Goal: Download file/media

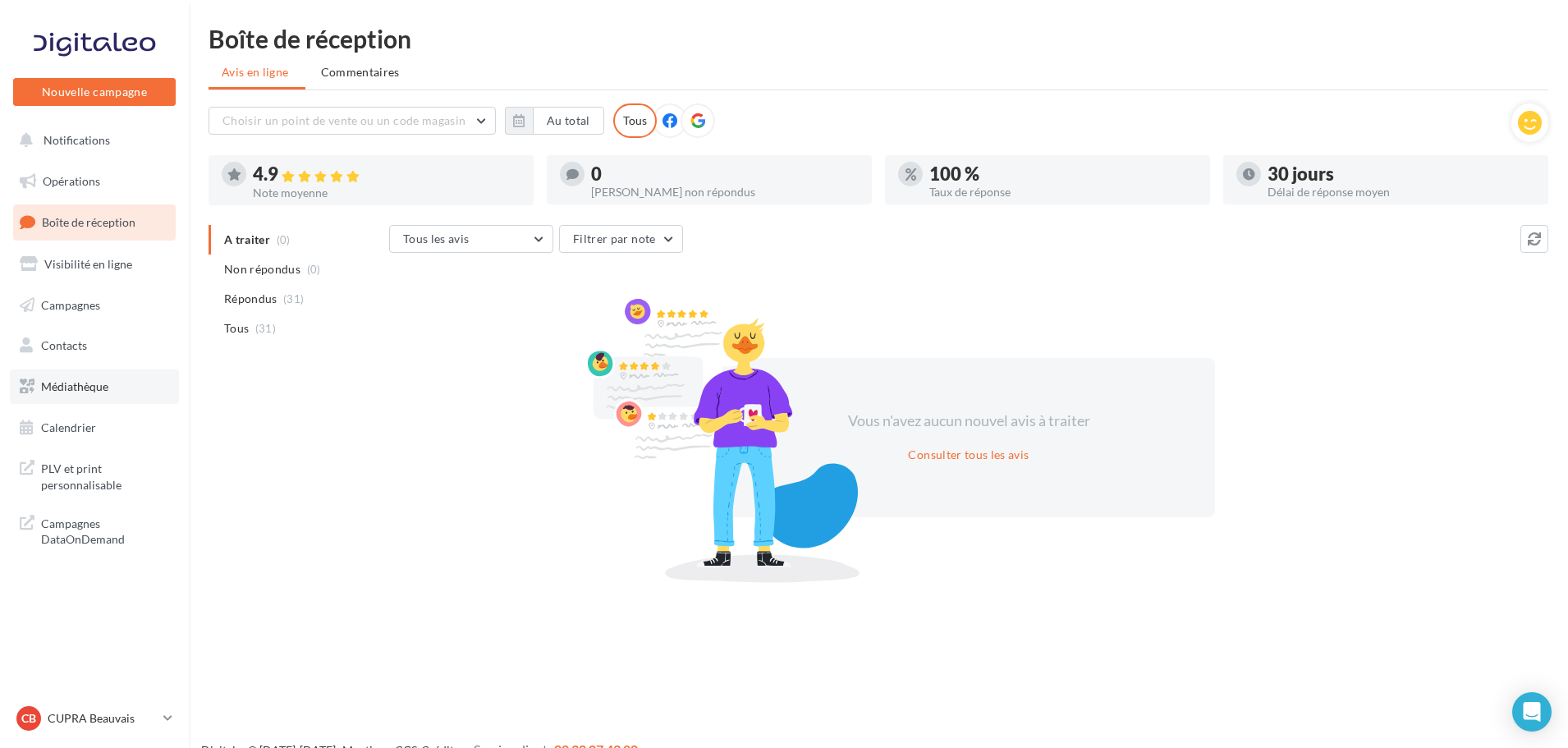
click at [103, 389] on span "Médiathèque" at bounding box center [74, 387] width 67 height 14
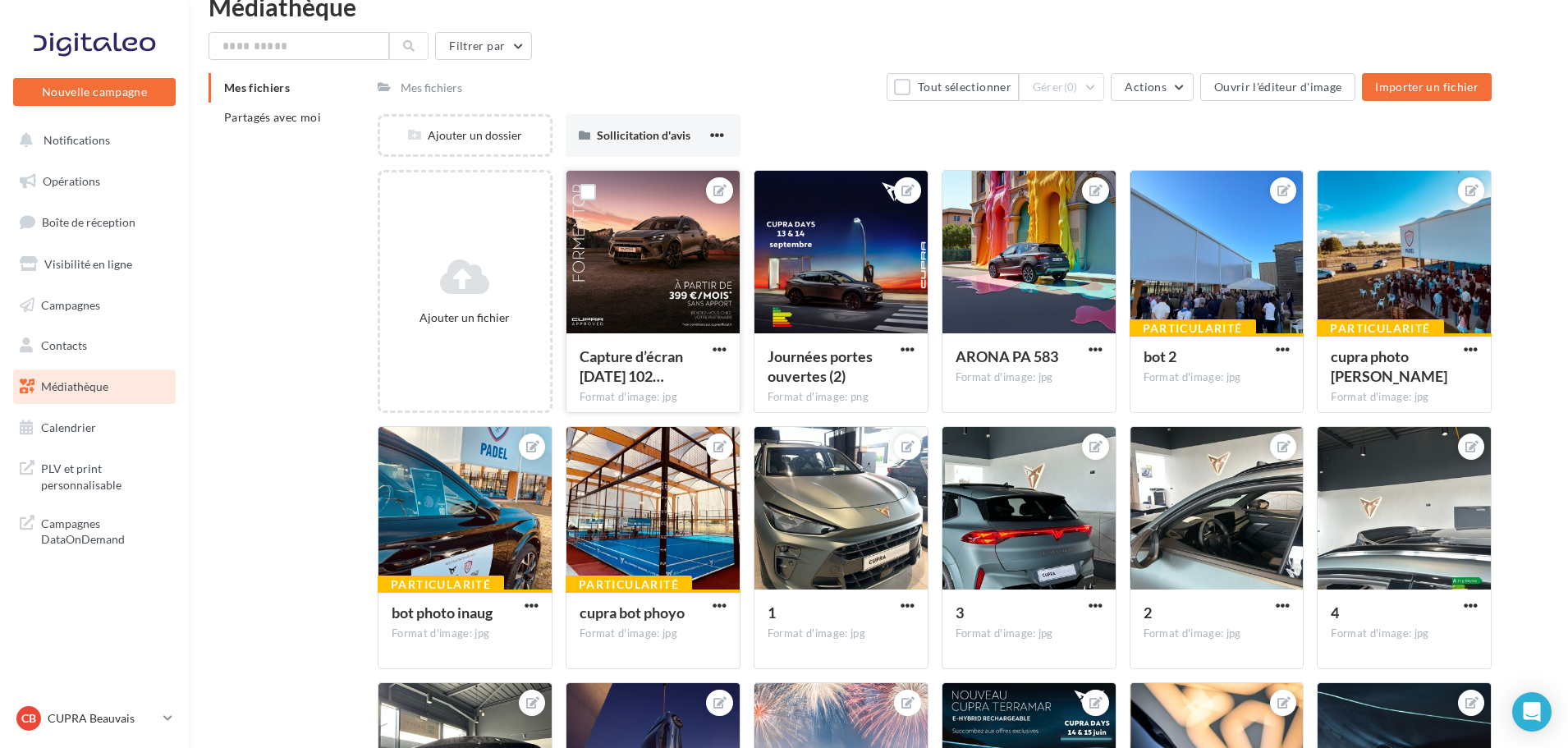
scroll to position [33, 0]
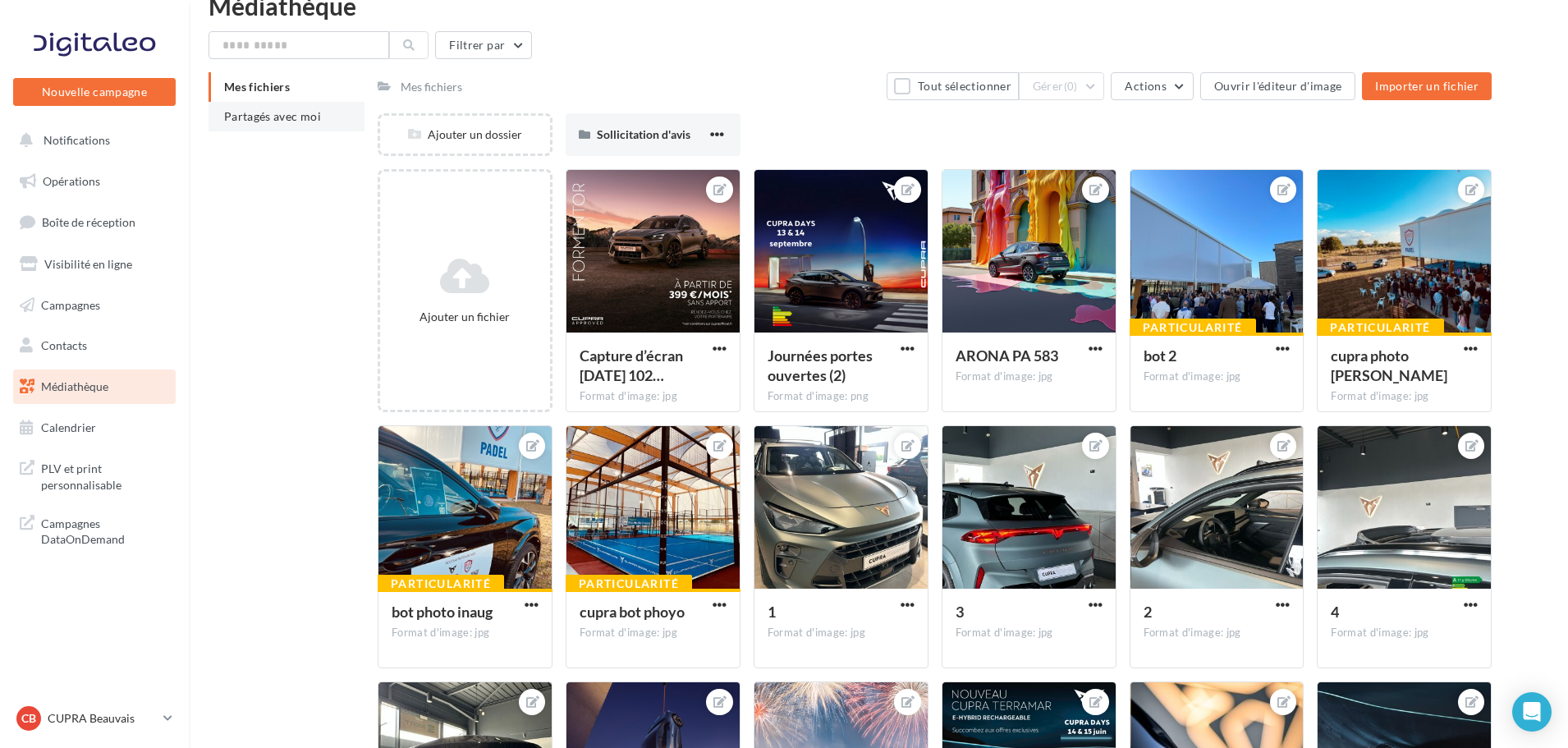
click at [289, 121] on span "Partagés avec moi" at bounding box center [272, 116] width 97 height 14
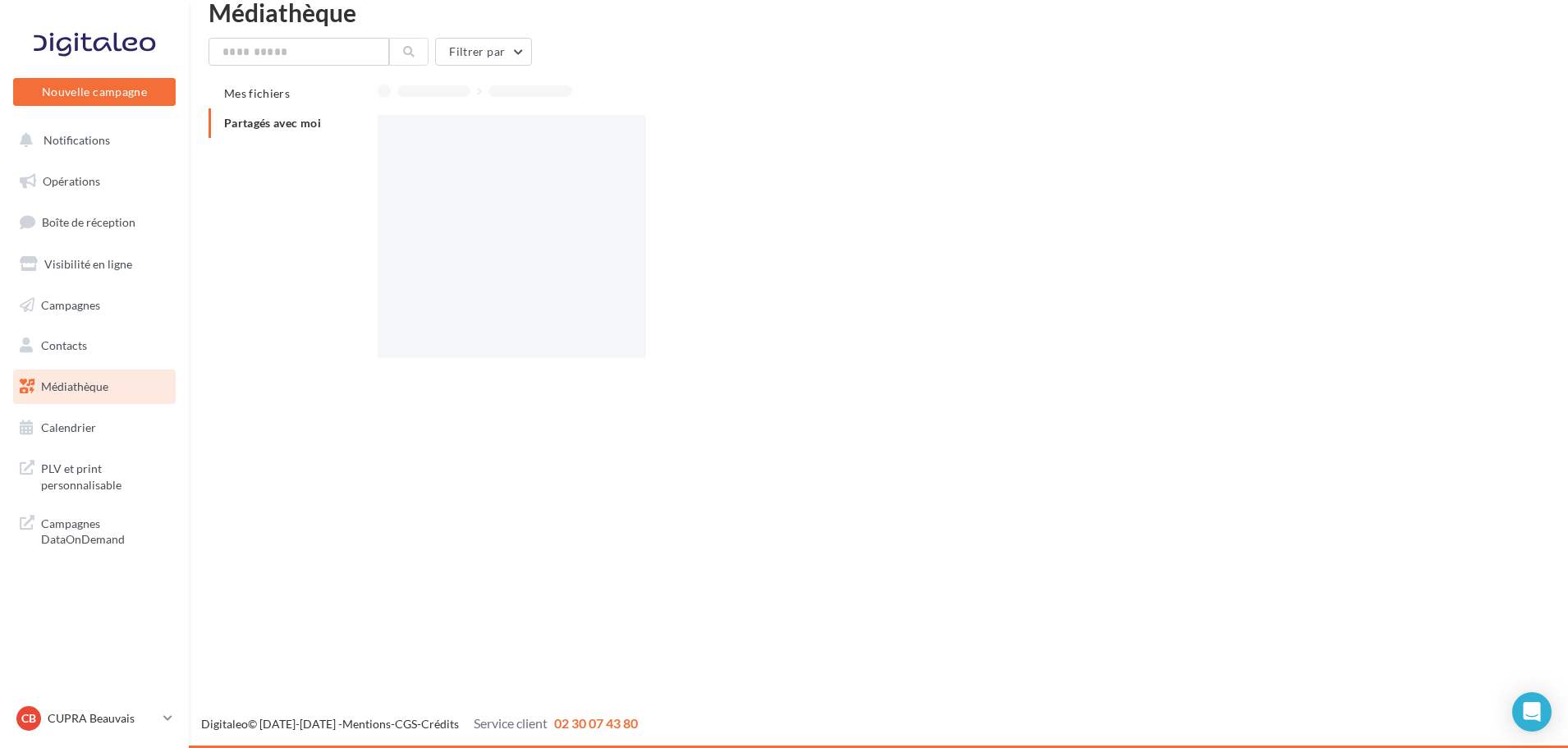
scroll to position [26, 0]
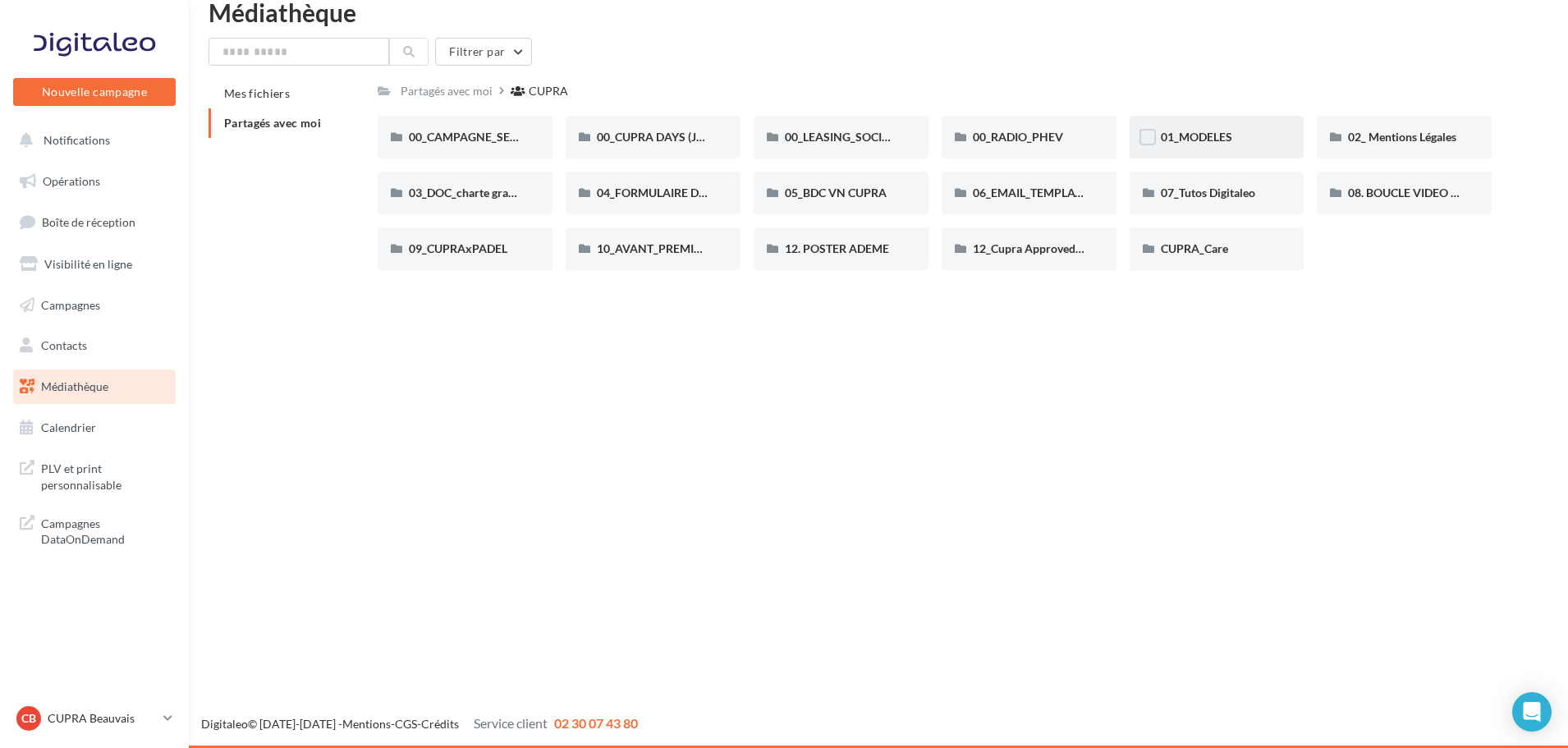
click at [1196, 144] on div "01_MODELES" at bounding box center [1217, 137] width 112 height 16
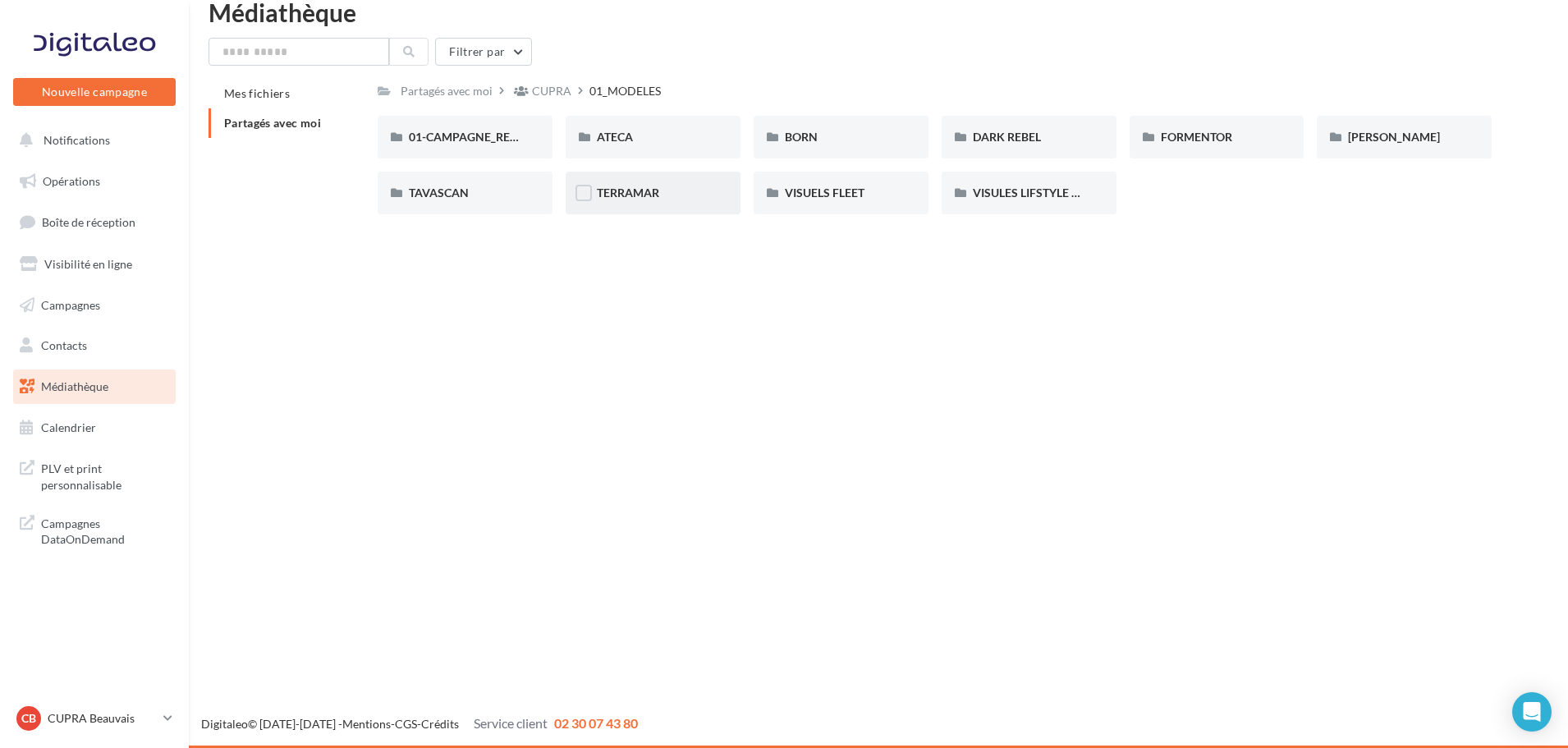
click at [690, 188] on div "TERRAMAR" at bounding box center [653, 193] width 112 height 16
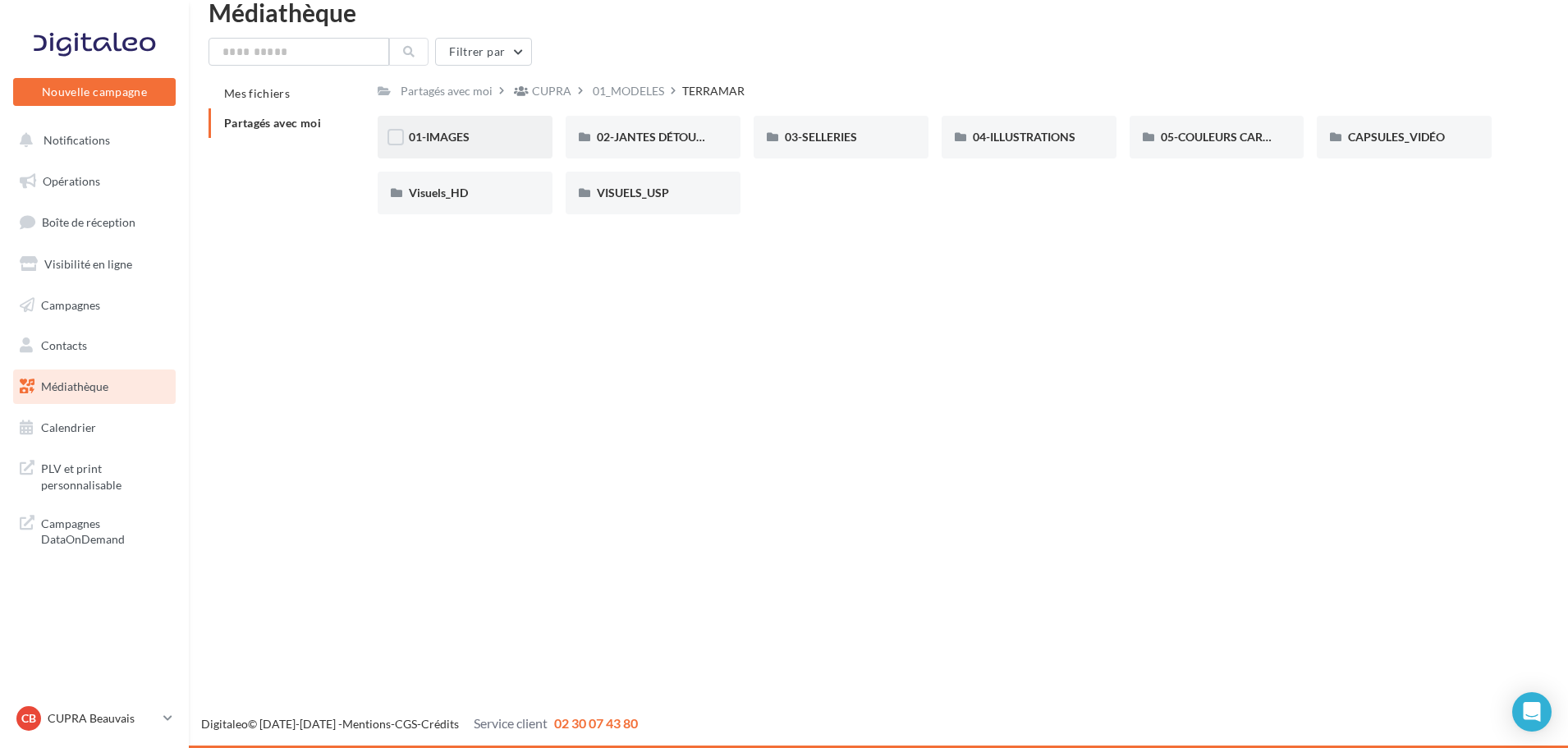
click at [479, 137] on div "01-IMAGES" at bounding box center [465, 137] width 112 height 16
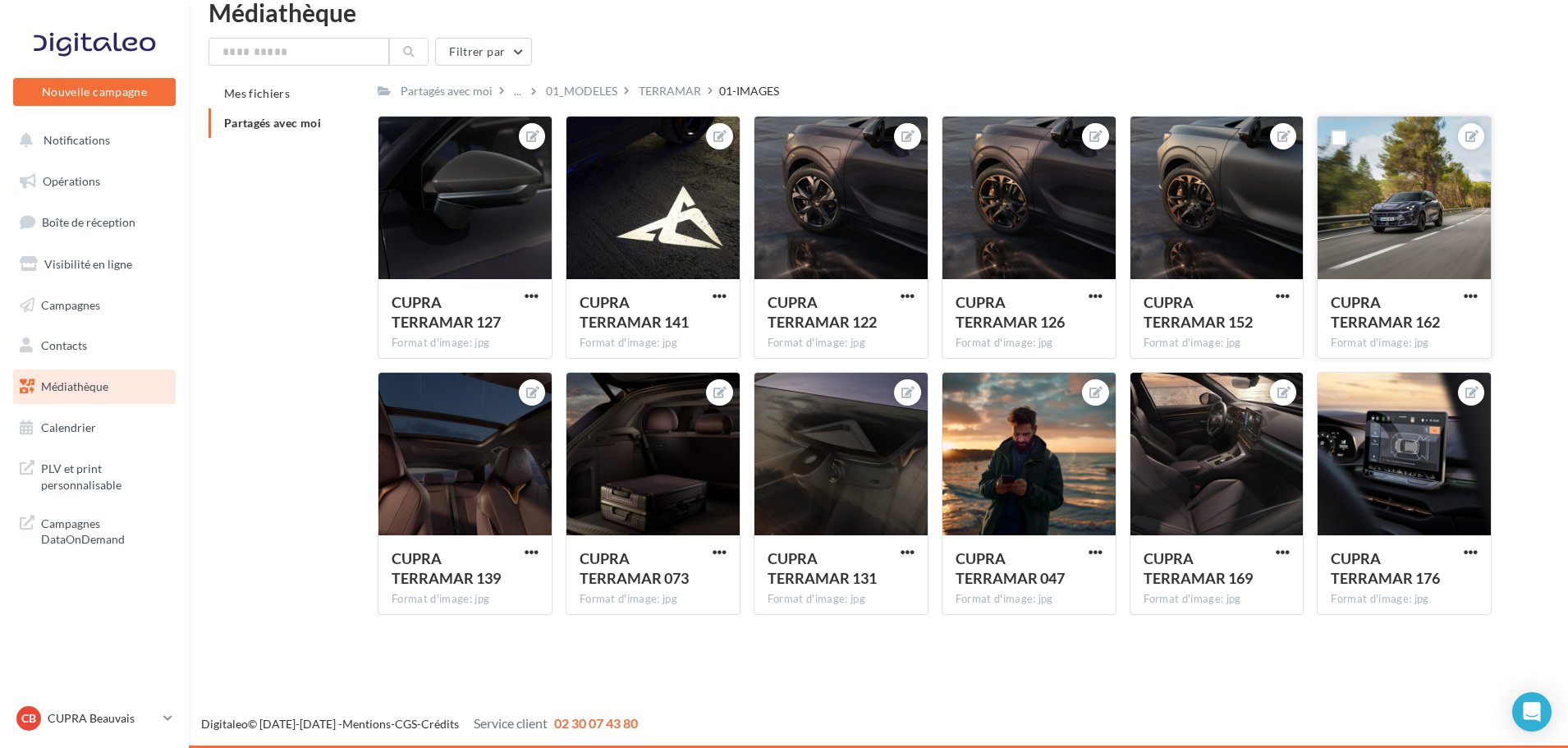
click at [1463, 295] on button "button" at bounding box center [1471, 297] width 21 height 16
click at [1359, 377] on button "Télécharger" at bounding box center [1394, 371] width 173 height 42
click at [672, 91] on div "TERRAMAR" at bounding box center [670, 91] width 62 height 16
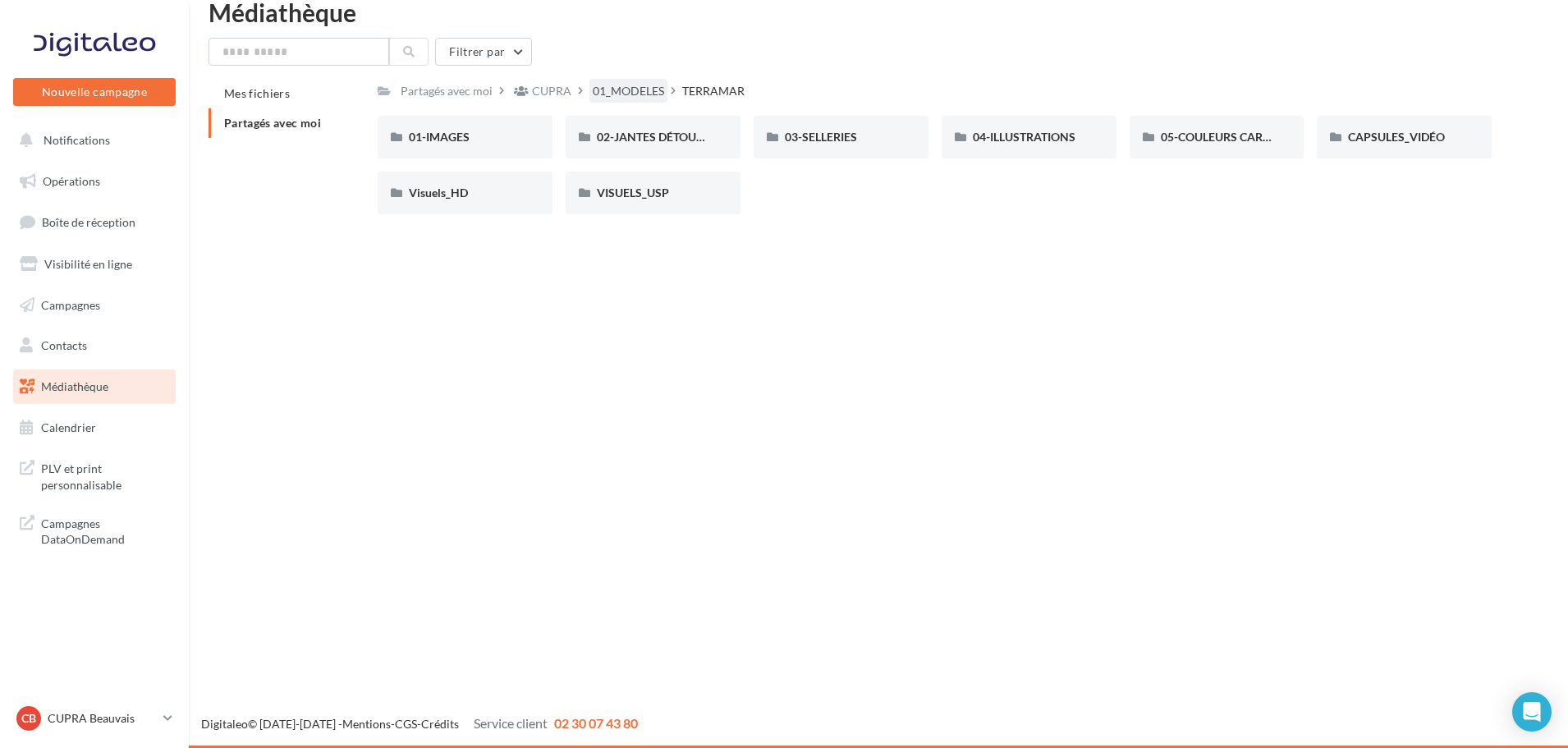
click at [631, 97] on div "01_MODELES" at bounding box center [628, 91] width 72 height 16
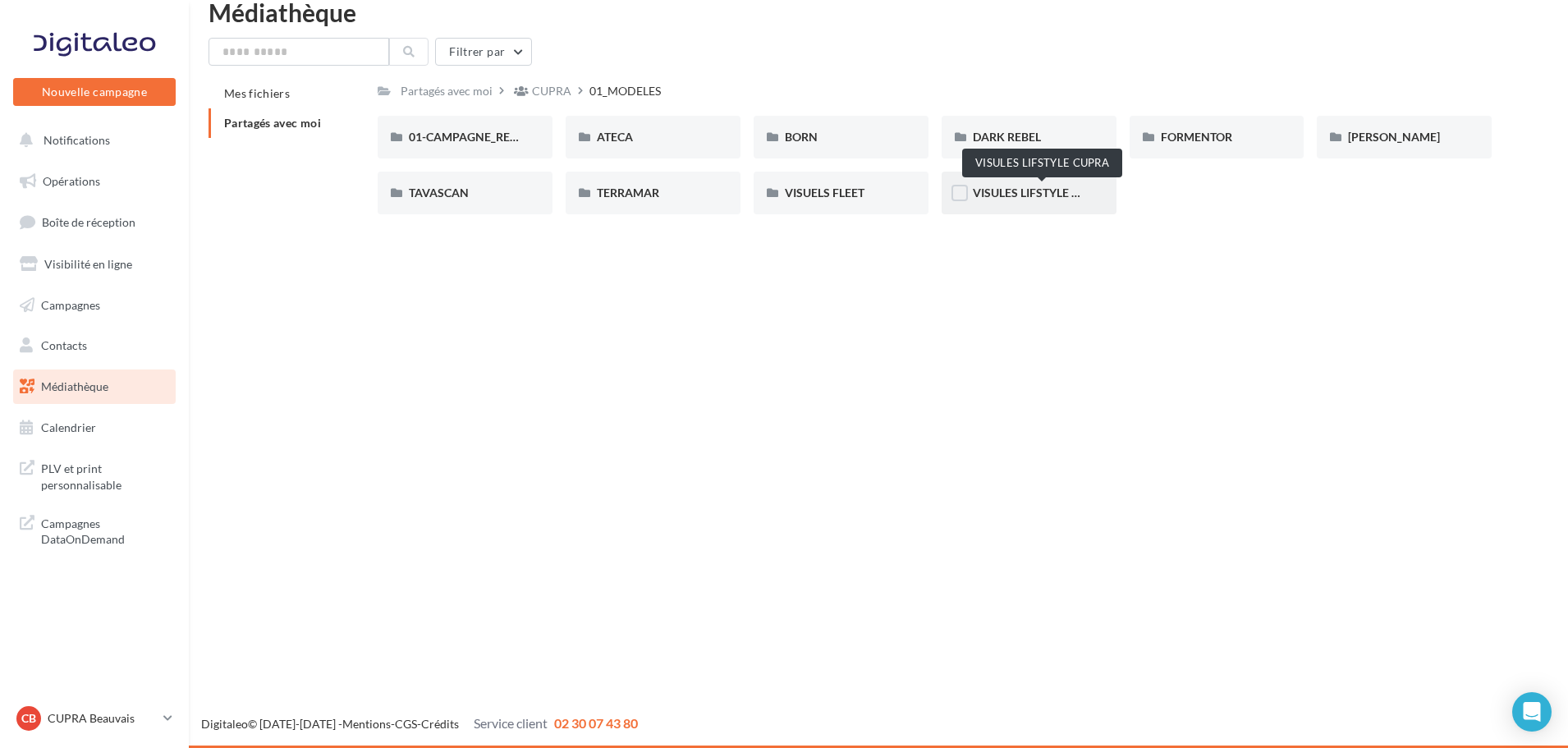
click at [1017, 193] on span "VISULES LIFSTYLE CUPRA" at bounding box center [1042, 193] width 137 height 14
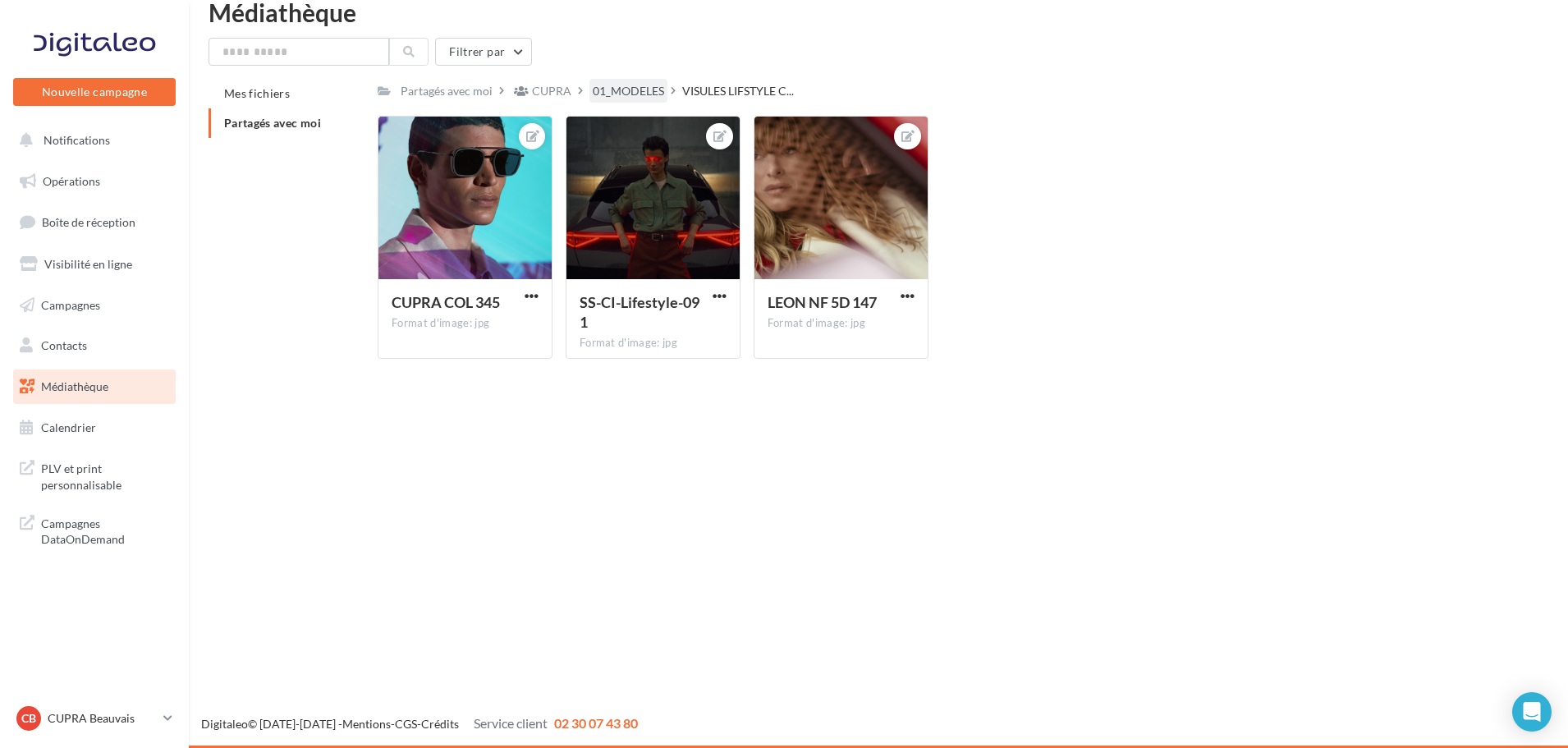
click at [640, 86] on div "01_MODELES" at bounding box center [628, 91] width 72 height 16
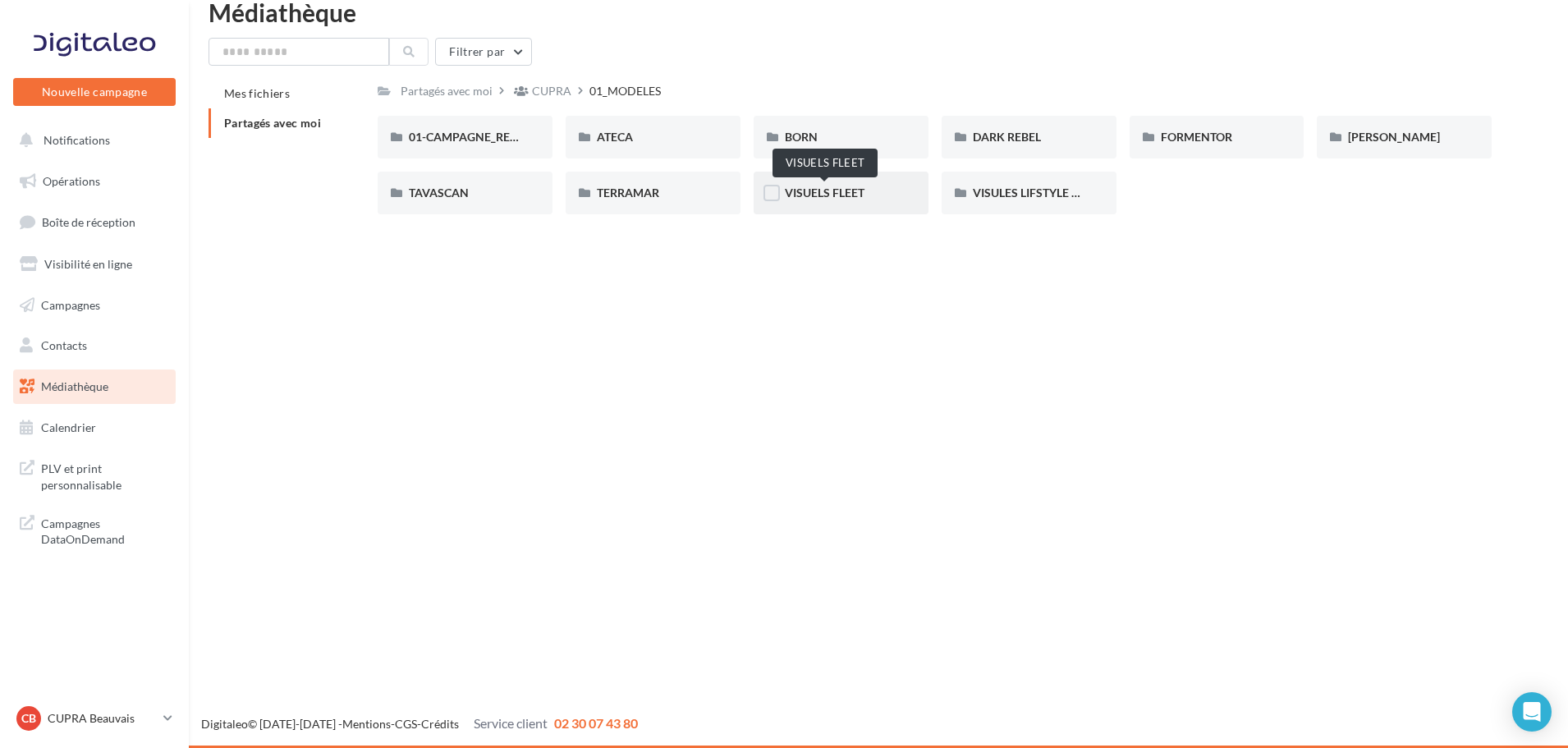
click at [794, 191] on span "VISUELS FLEET" at bounding box center [825, 193] width 80 height 14
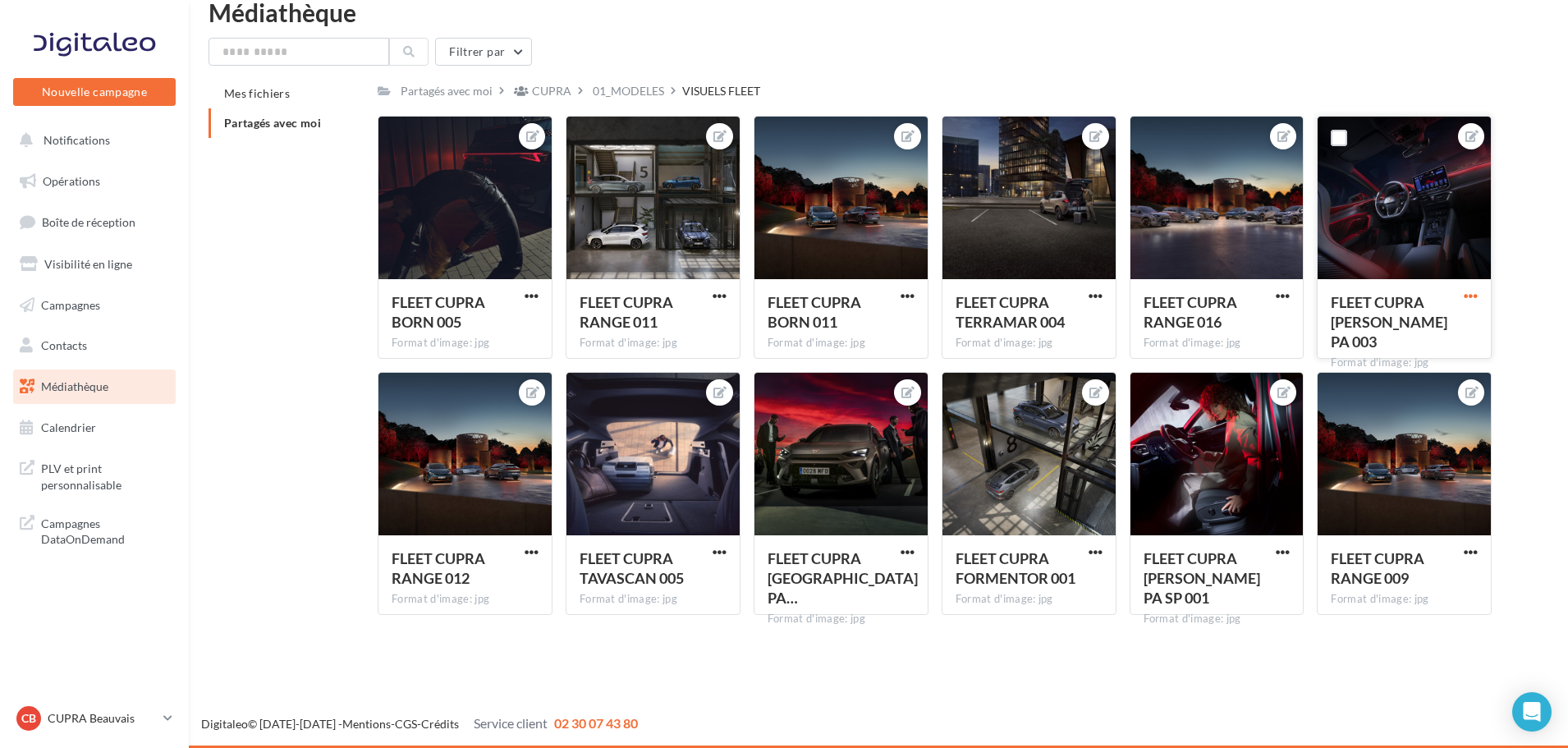
click at [1466, 297] on span "button" at bounding box center [1471, 296] width 14 height 14
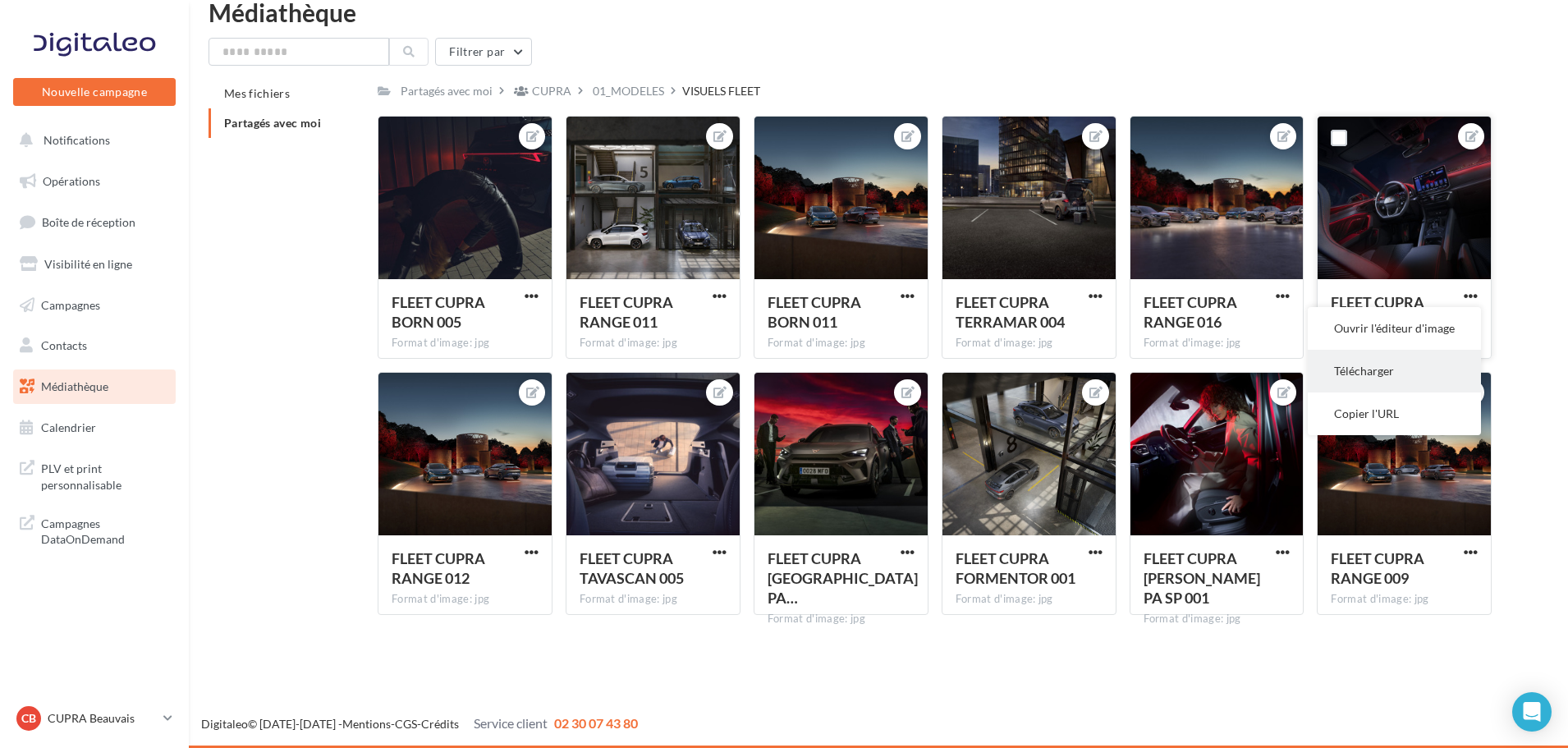
click at [1393, 384] on button "Télécharger" at bounding box center [1394, 371] width 173 height 42
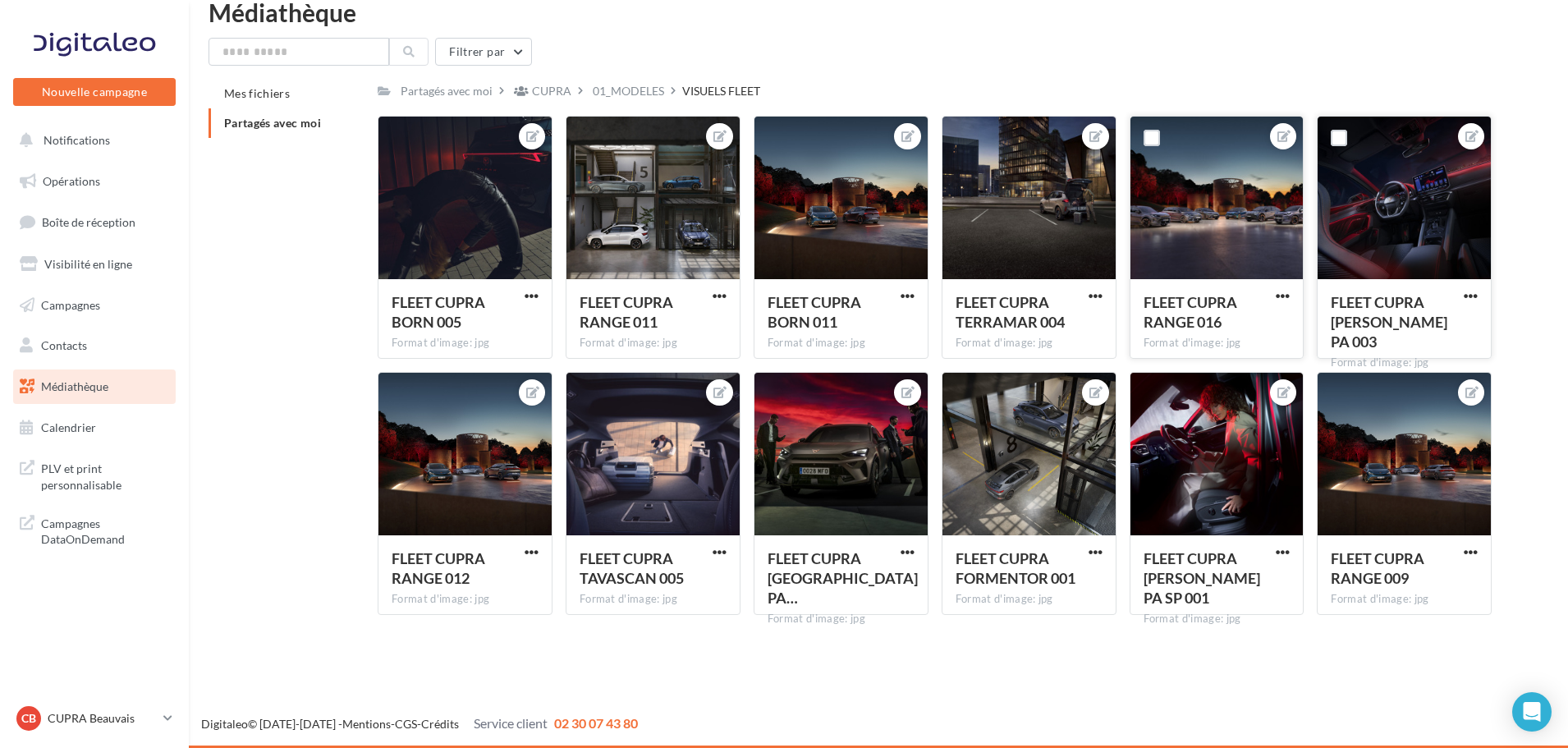
click at [1272, 293] on div "FLEET CUPRA RANGE 016" at bounding box center [1217, 314] width 147 height 43
click at [1278, 293] on span "button" at bounding box center [1283, 296] width 14 height 14
click at [1175, 380] on button "Télécharger" at bounding box center [1207, 371] width 173 height 42
click at [909, 291] on span "button" at bounding box center [908, 296] width 14 height 14
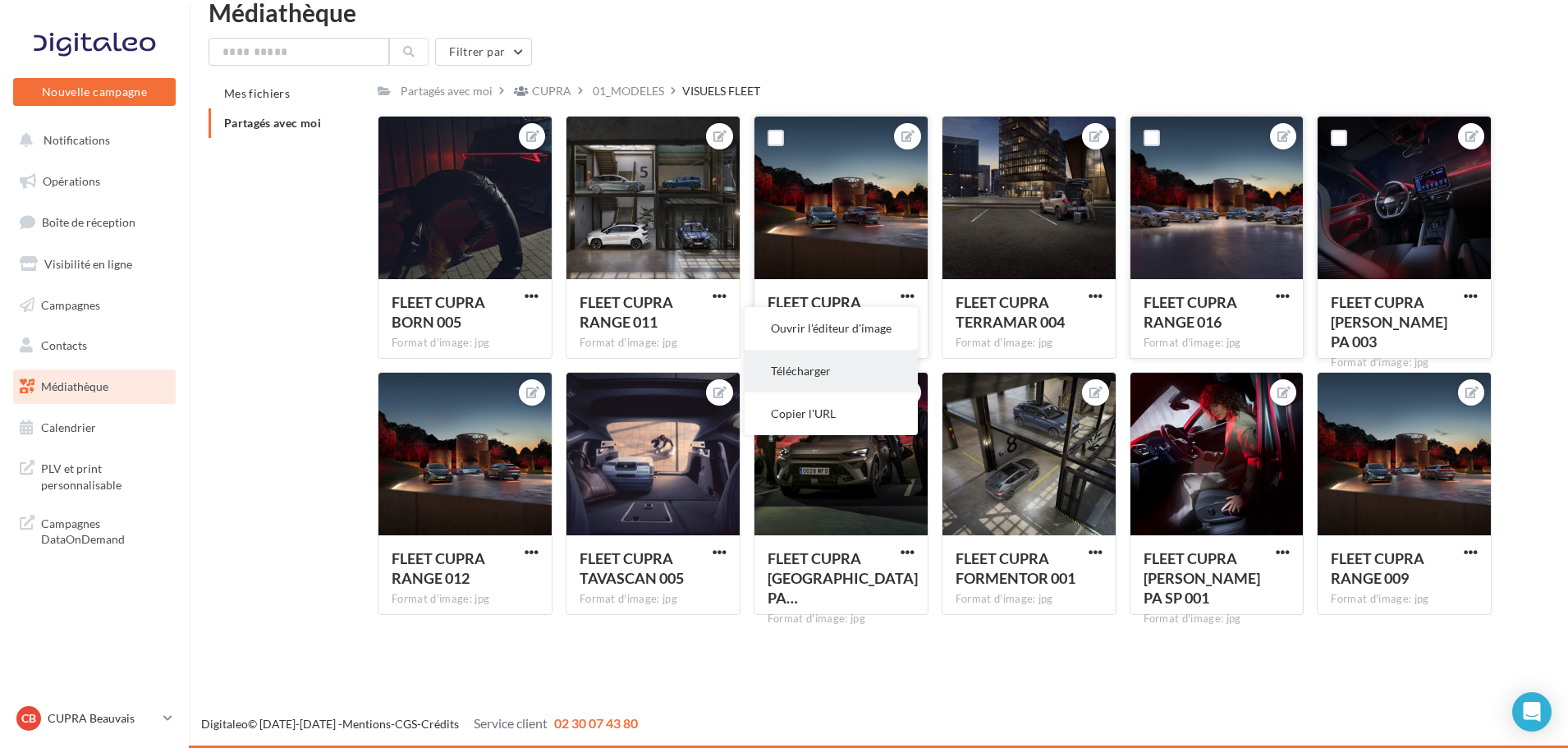
click at [835, 378] on button "Télécharger" at bounding box center [832, 371] width 173 height 42
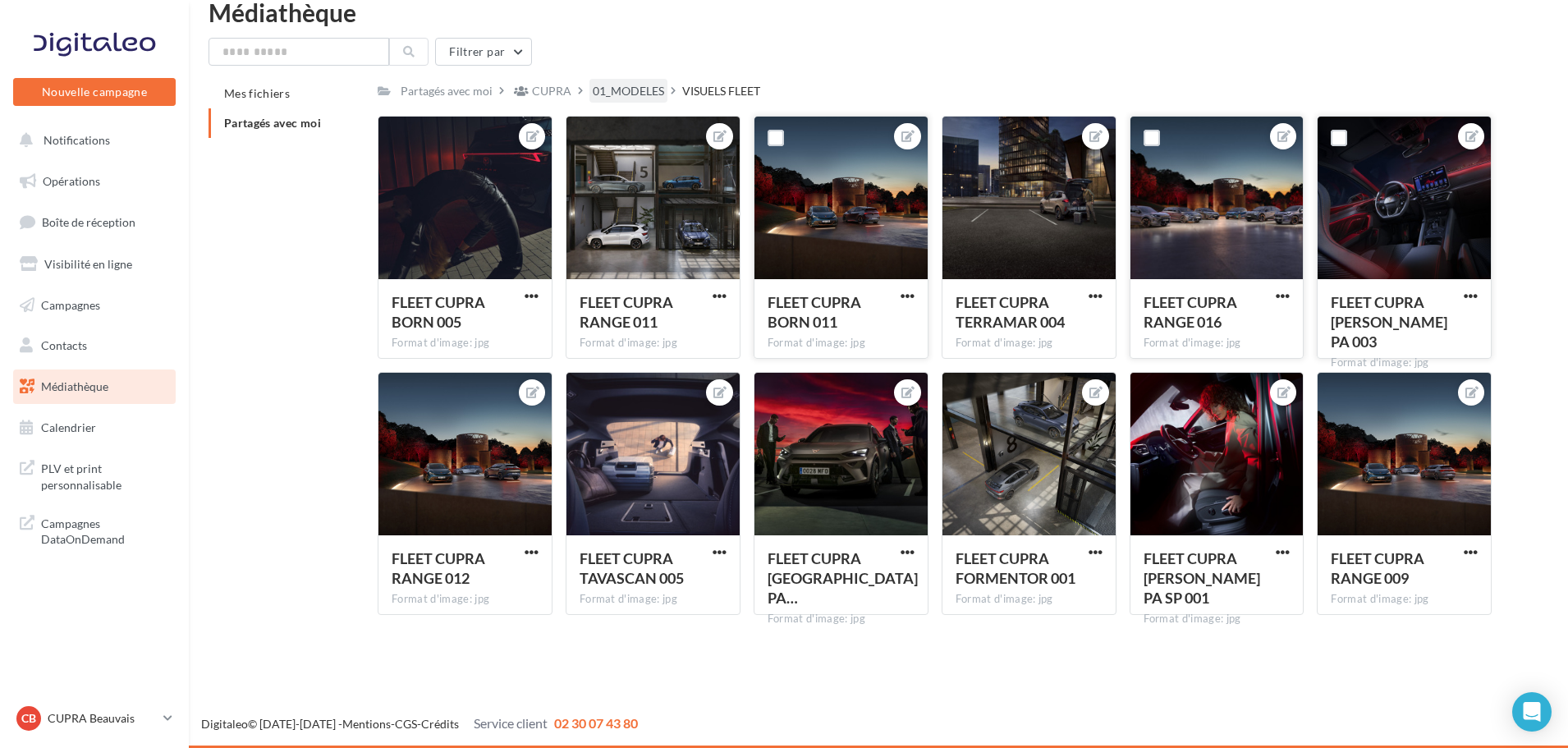
click at [647, 92] on div "01_MODELES" at bounding box center [628, 91] width 72 height 16
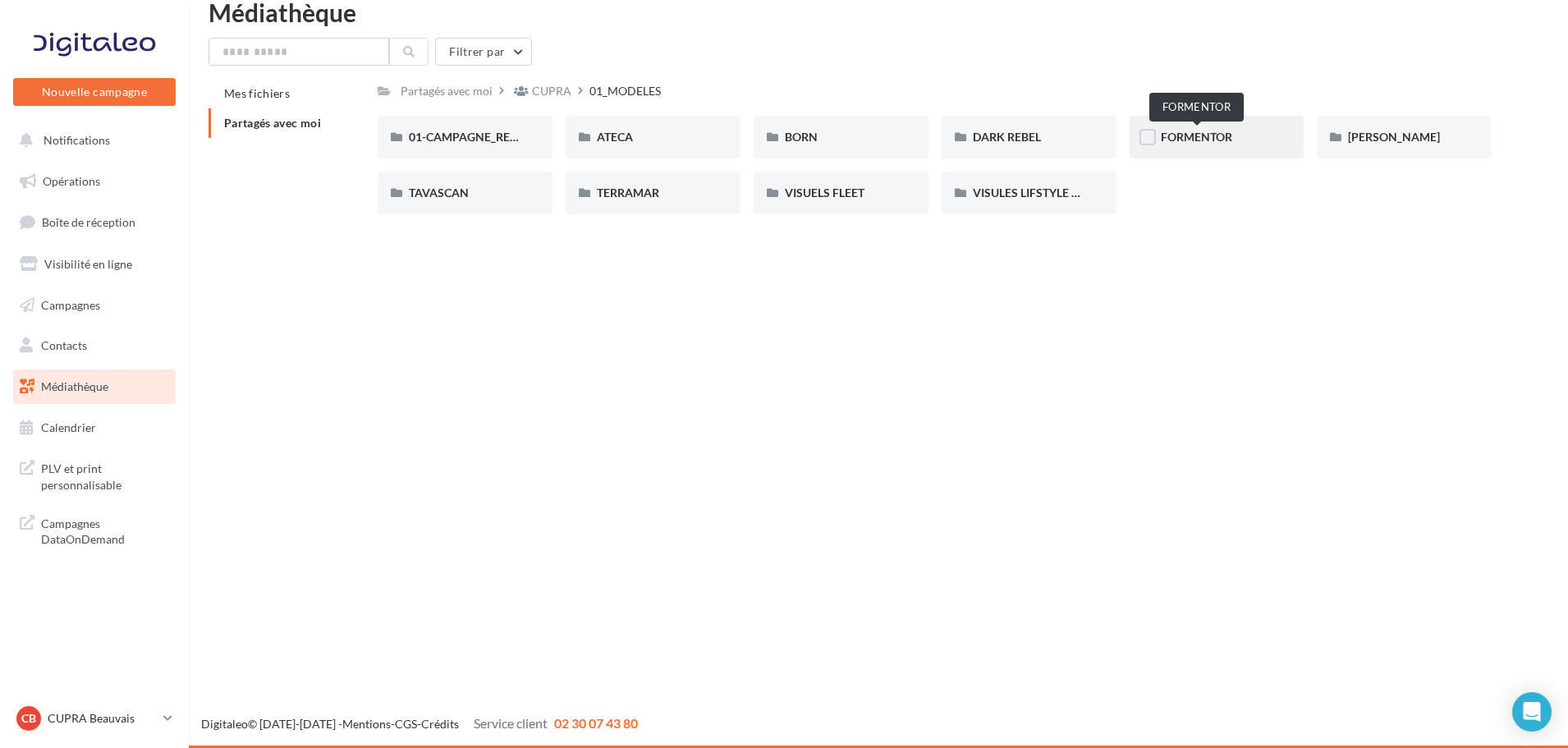
click at [1199, 136] on span "FORMENTOR" at bounding box center [1196, 137] width 72 height 14
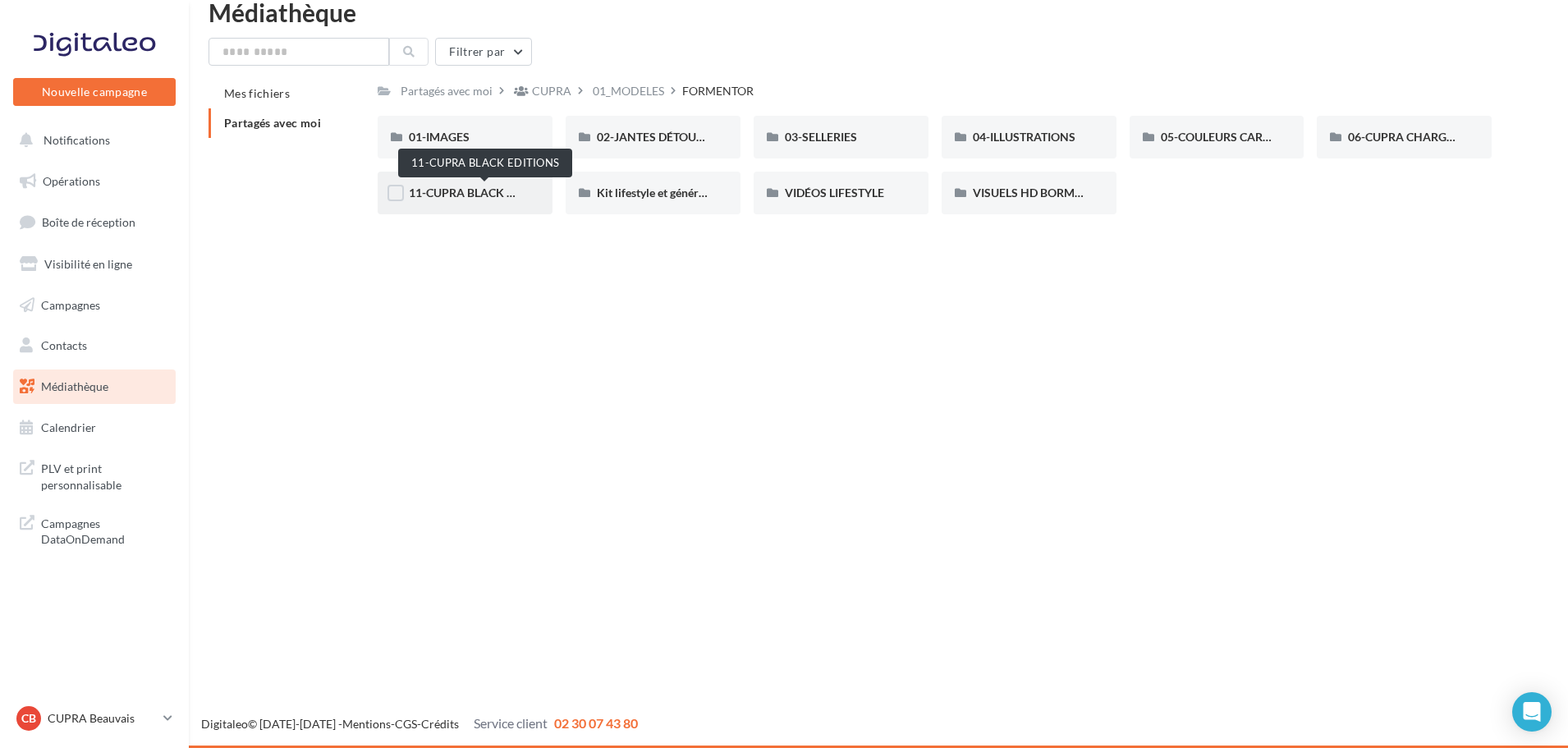
click at [468, 187] on span "11-CUPRA BLACK EDITIONS" at bounding box center [484, 193] width 150 height 14
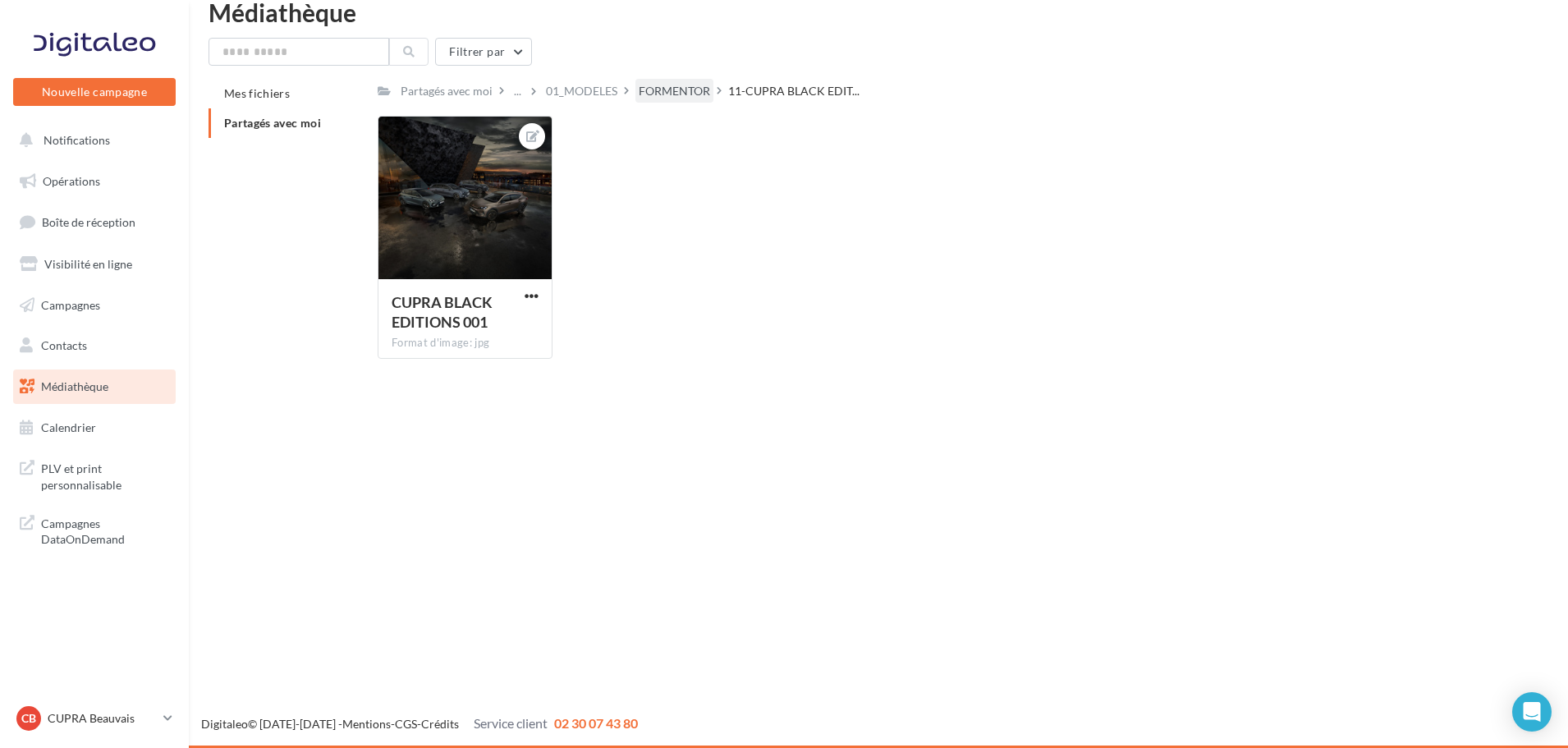
click at [678, 84] on div "FORMENTOR" at bounding box center [674, 91] width 72 height 16
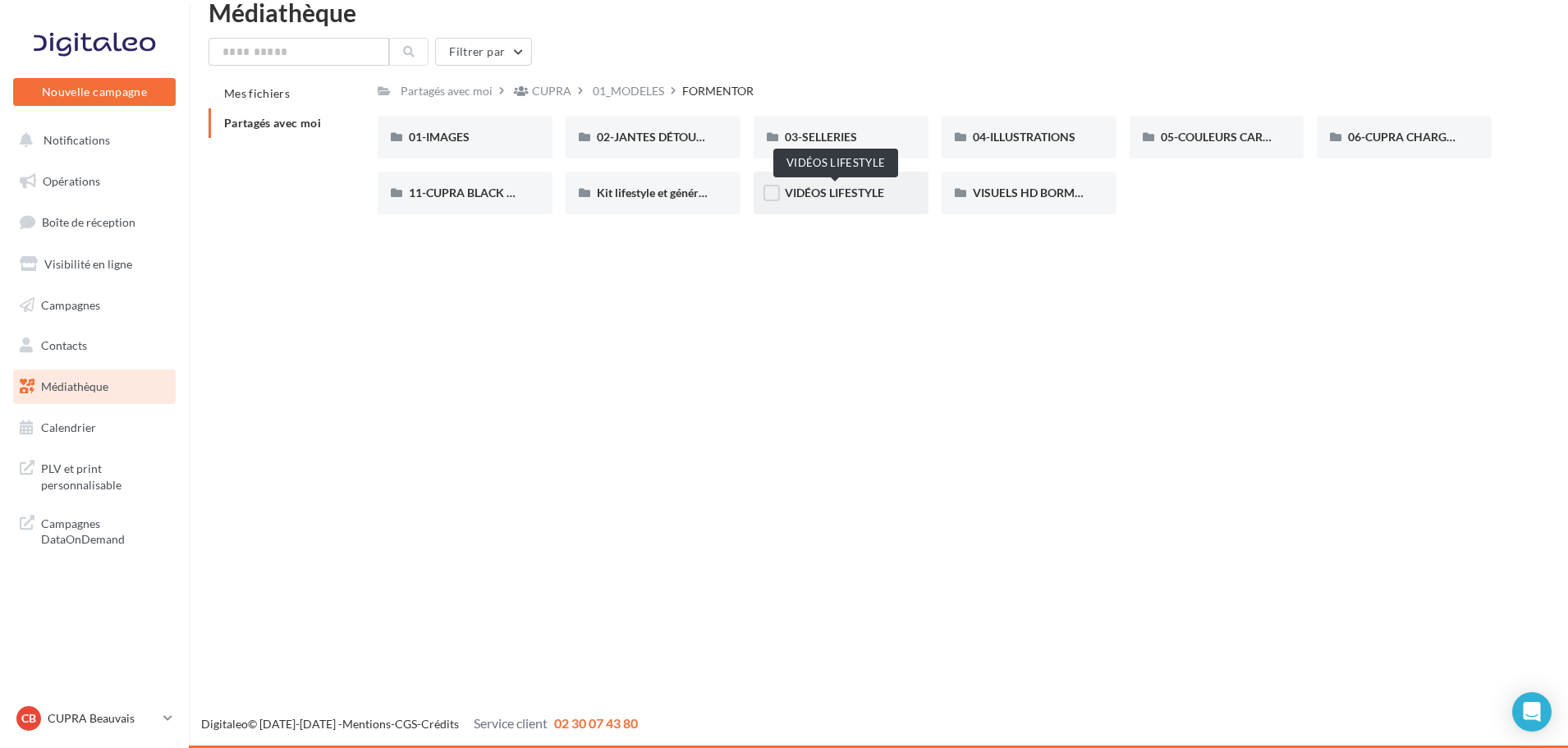
click at [840, 194] on span "VIDÉOS LIFESTYLE" at bounding box center [834, 193] width 99 height 14
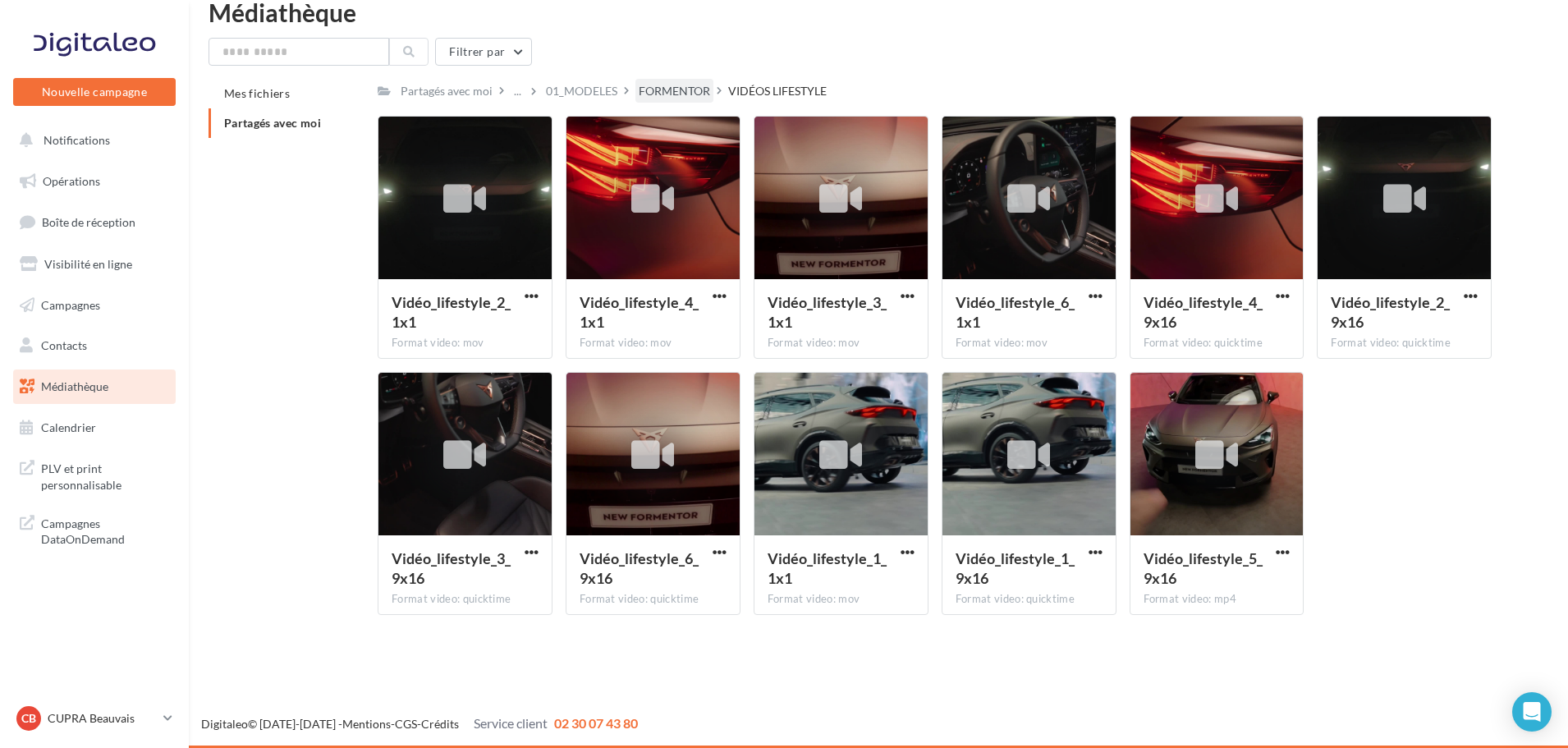
click at [672, 84] on div "FORMENTOR" at bounding box center [674, 91] width 72 height 16
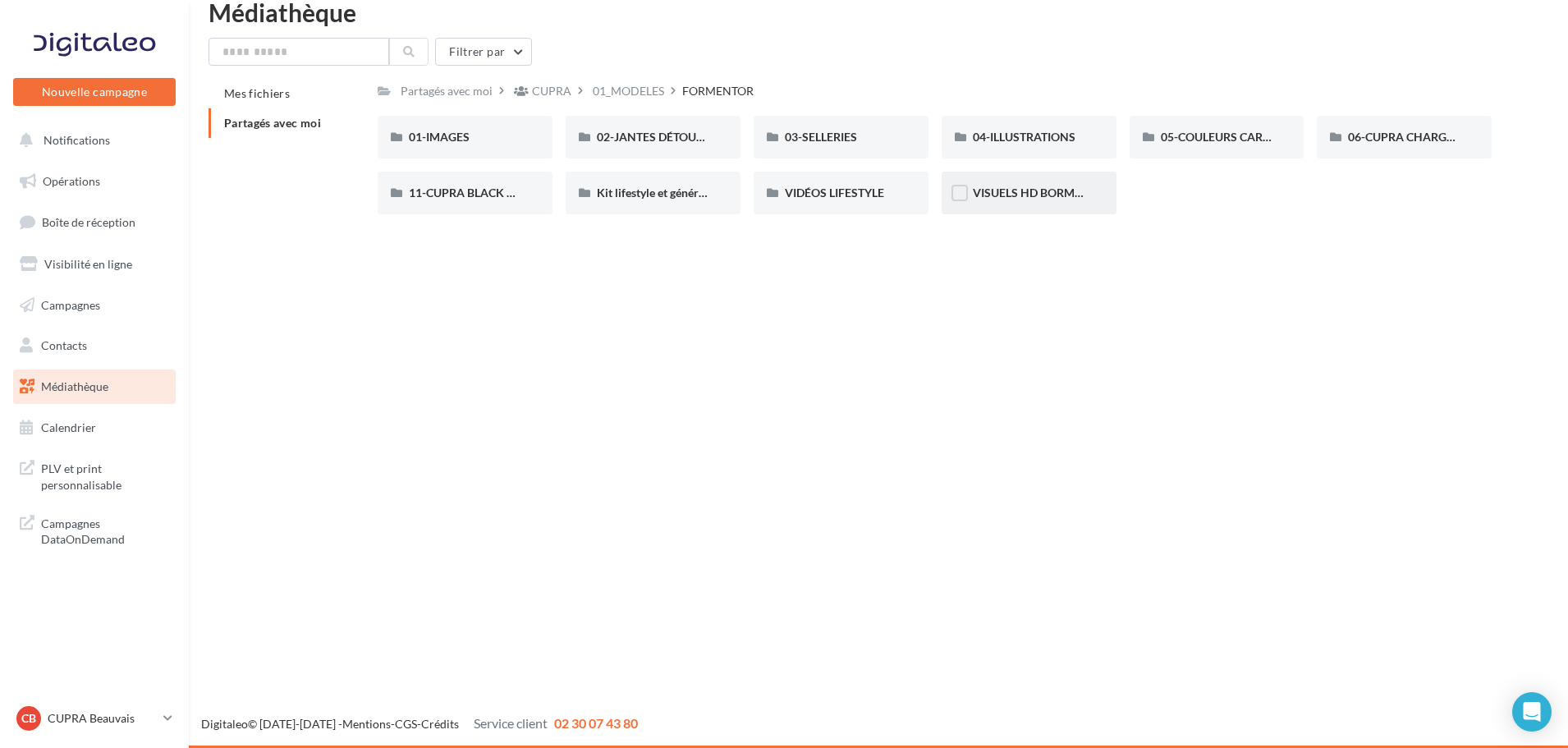
click at [1045, 185] on div "VISUELS HD BORMURES" at bounding box center [1029, 193] width 112 height 16
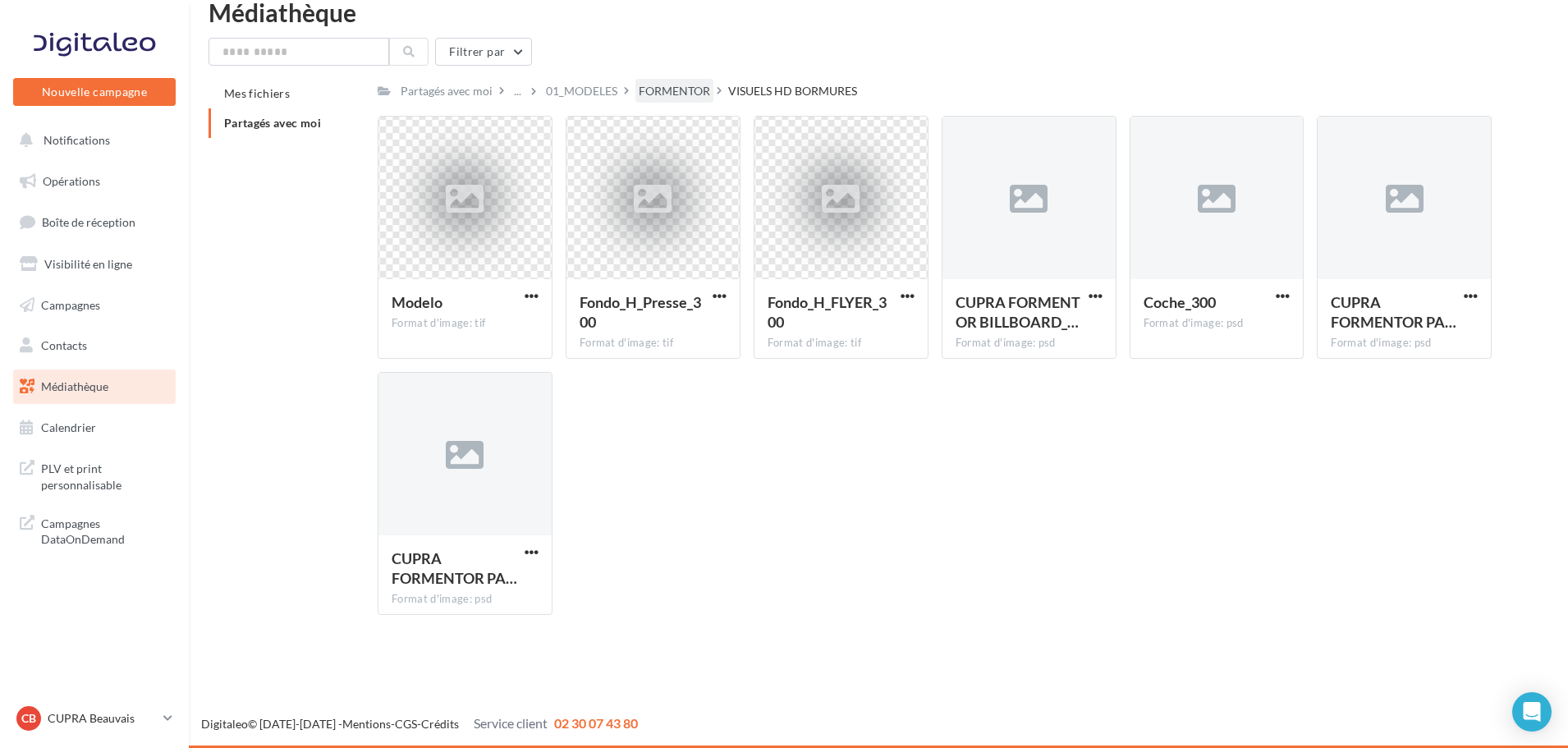
click at [694, 93] on div "FORMENTOR" at bounding box center [674, 91] width 72 height 16
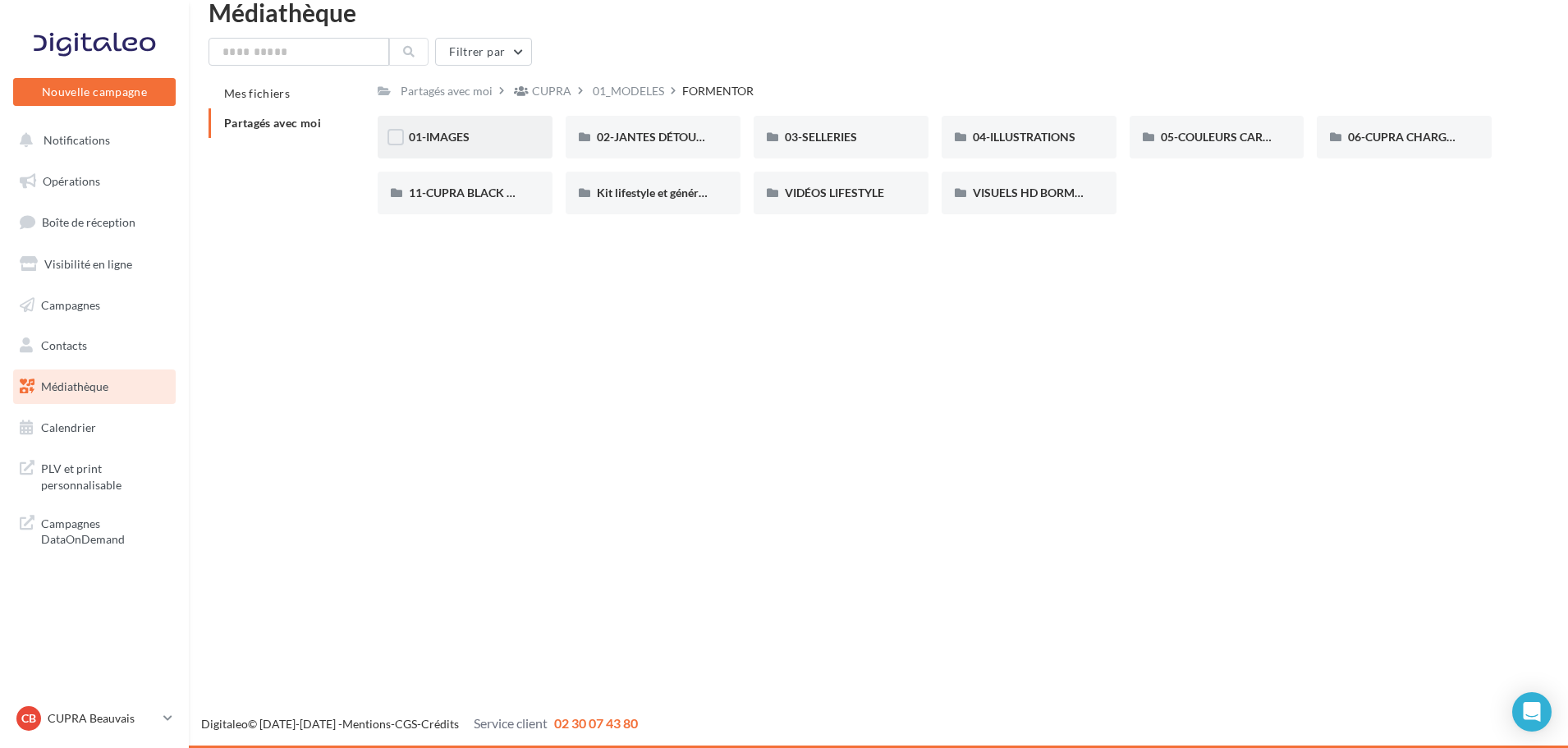
click at [474, 149] on div "01-IMAGES" at bounding box center [465, 137] width 175 height 42
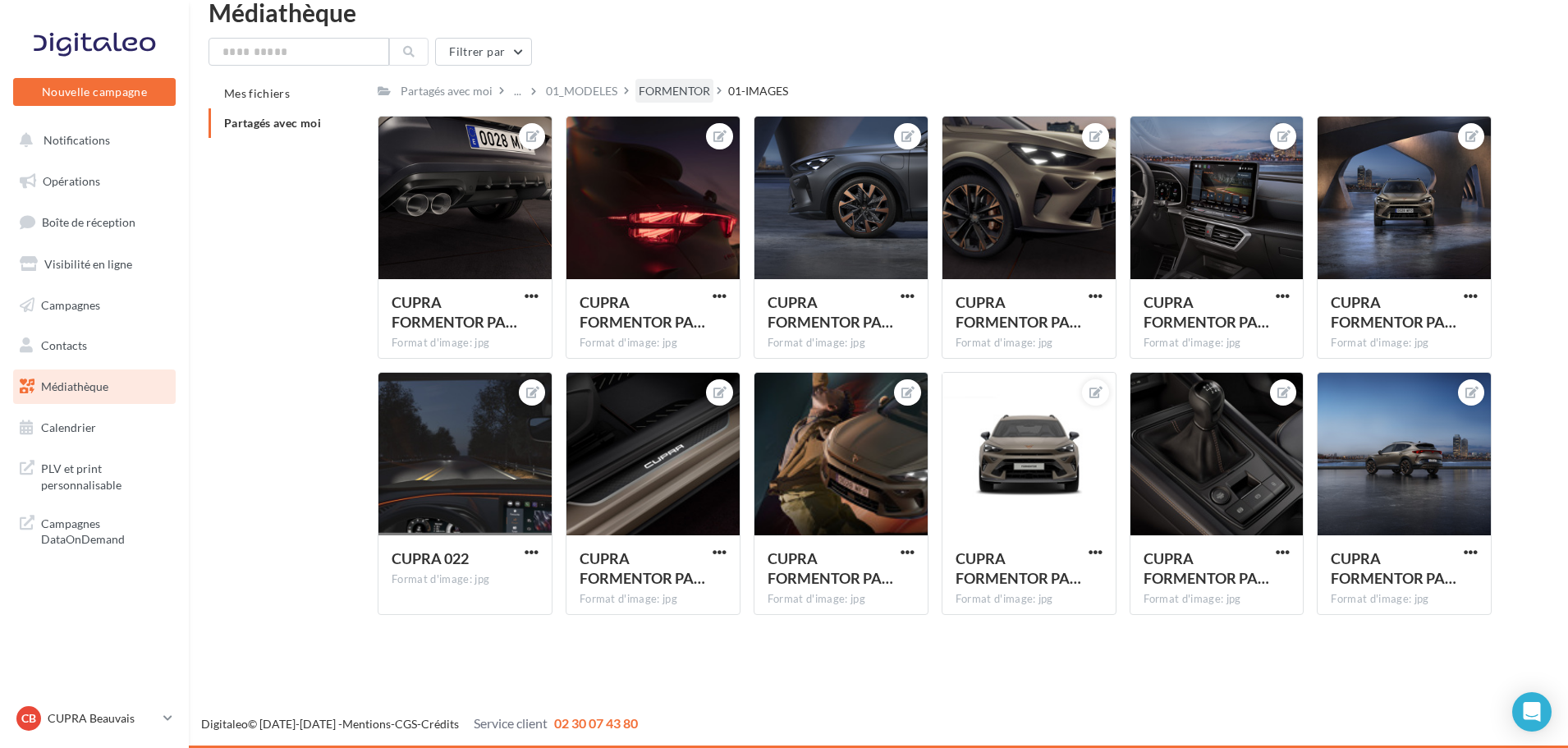
click at [663, 95] on div "FORMENTOR" at bounding box center [674, 91] width 72 height 16
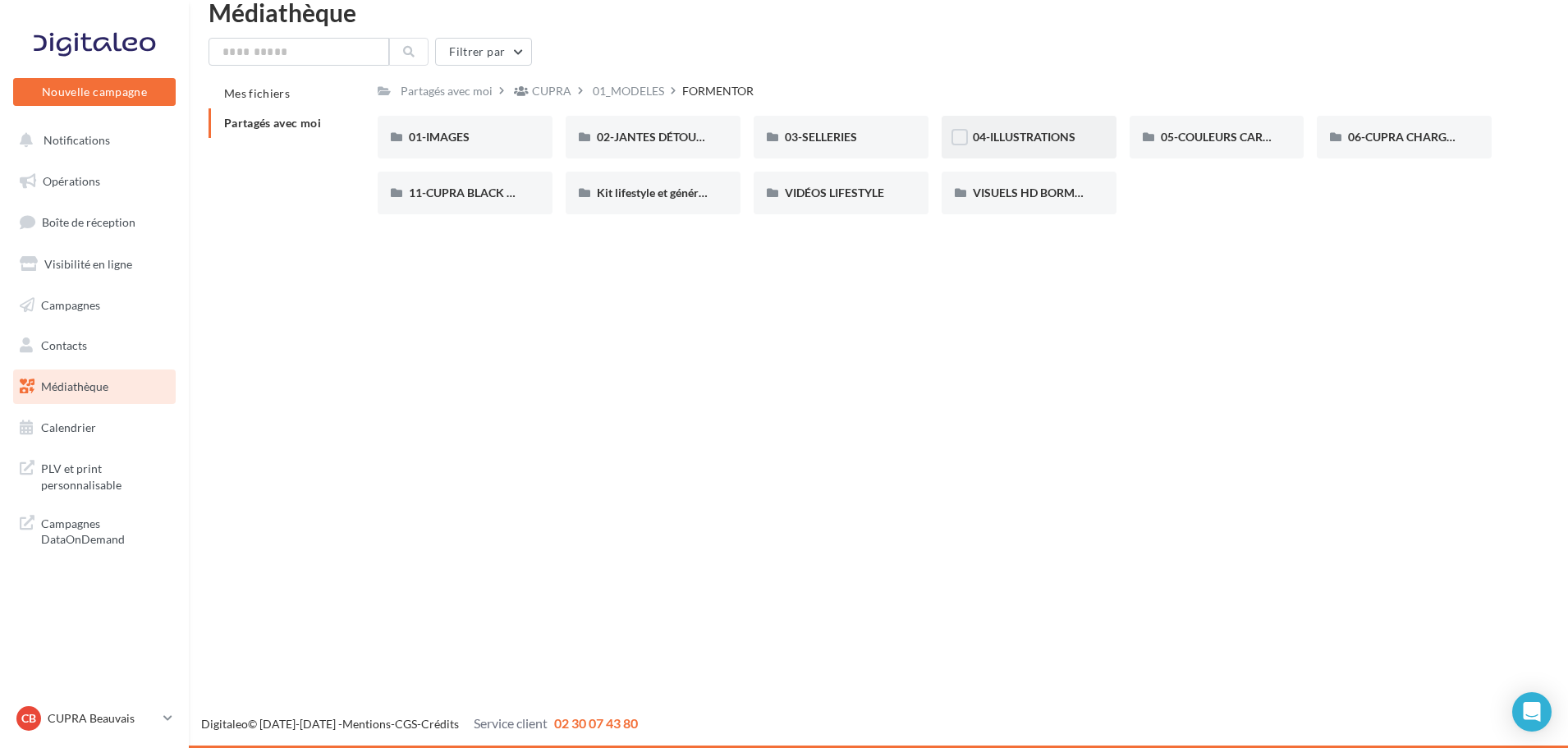
click at [1024, 155] on div "04-ILLUSTRATIONS" at bounding box center [1029, 137] width 175 height 42
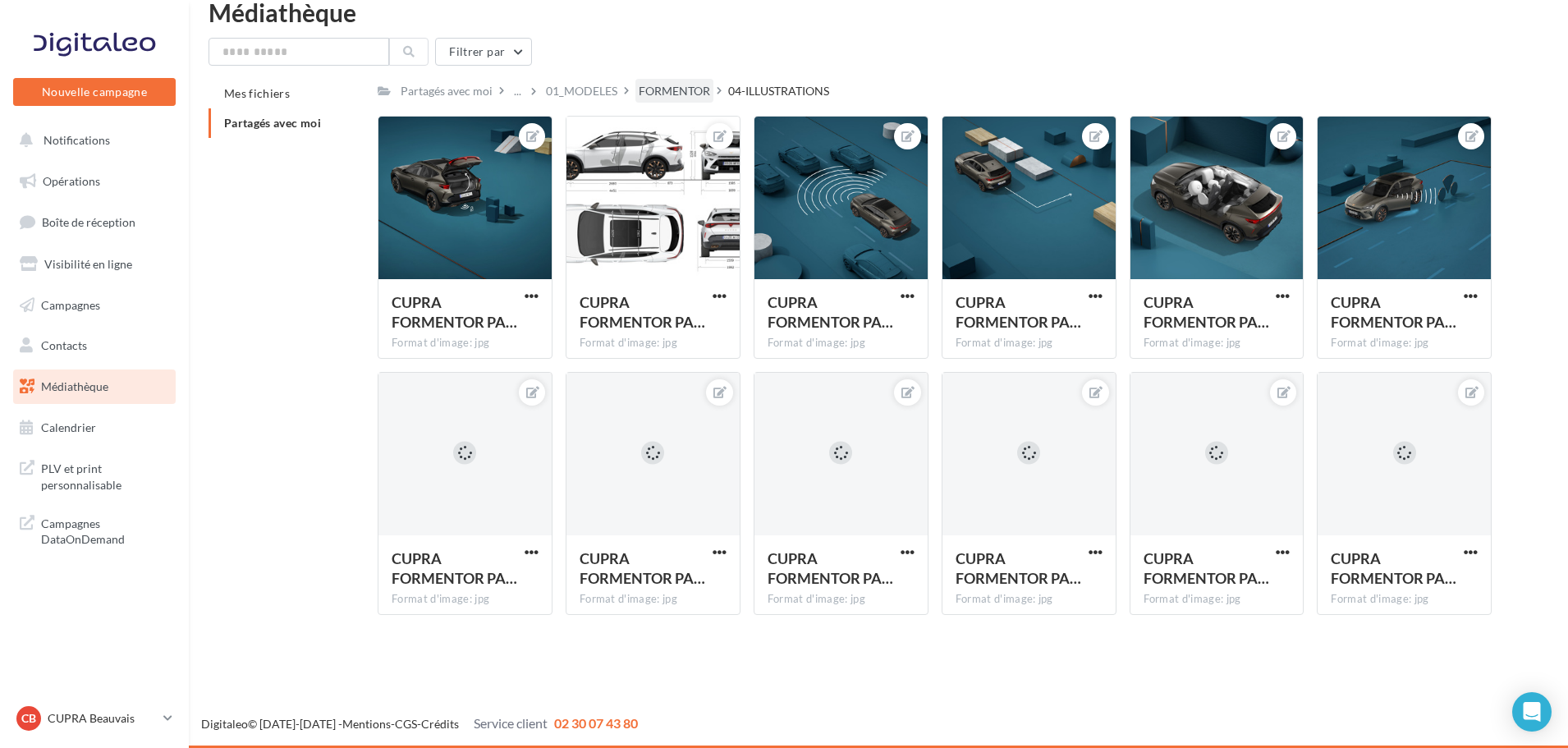
click at [673, 93] on div "FORMENTOR" at bounding box center [674, 91] width 72 height 16
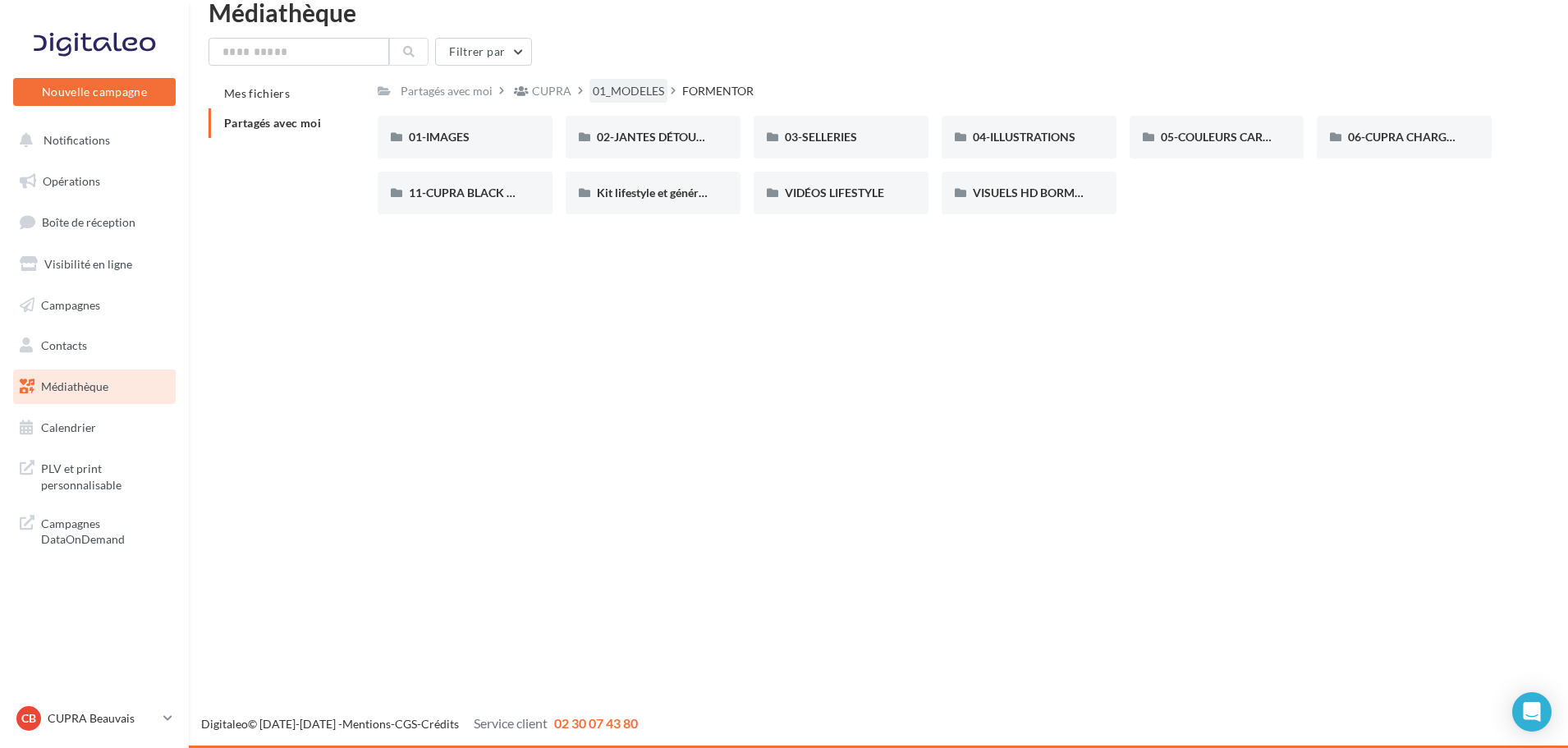
click at [636, 95] on div "01_MODELES" at bounding box center [628, 91] width 72 height 16
click at [473, 203] on div "TAVASCAN" at bounding box center [465, 193] width 175 height 42
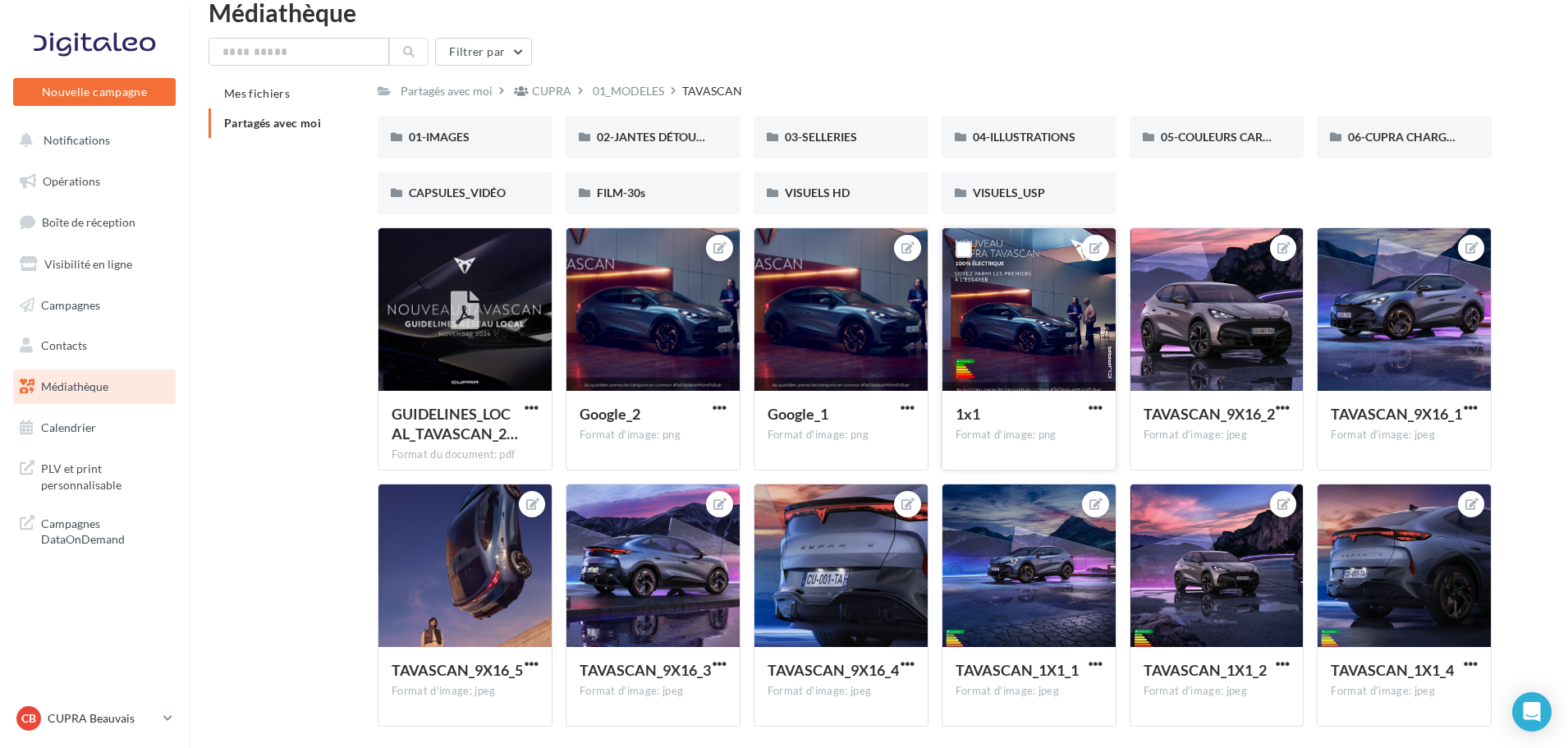
scroll to position [48, 0]
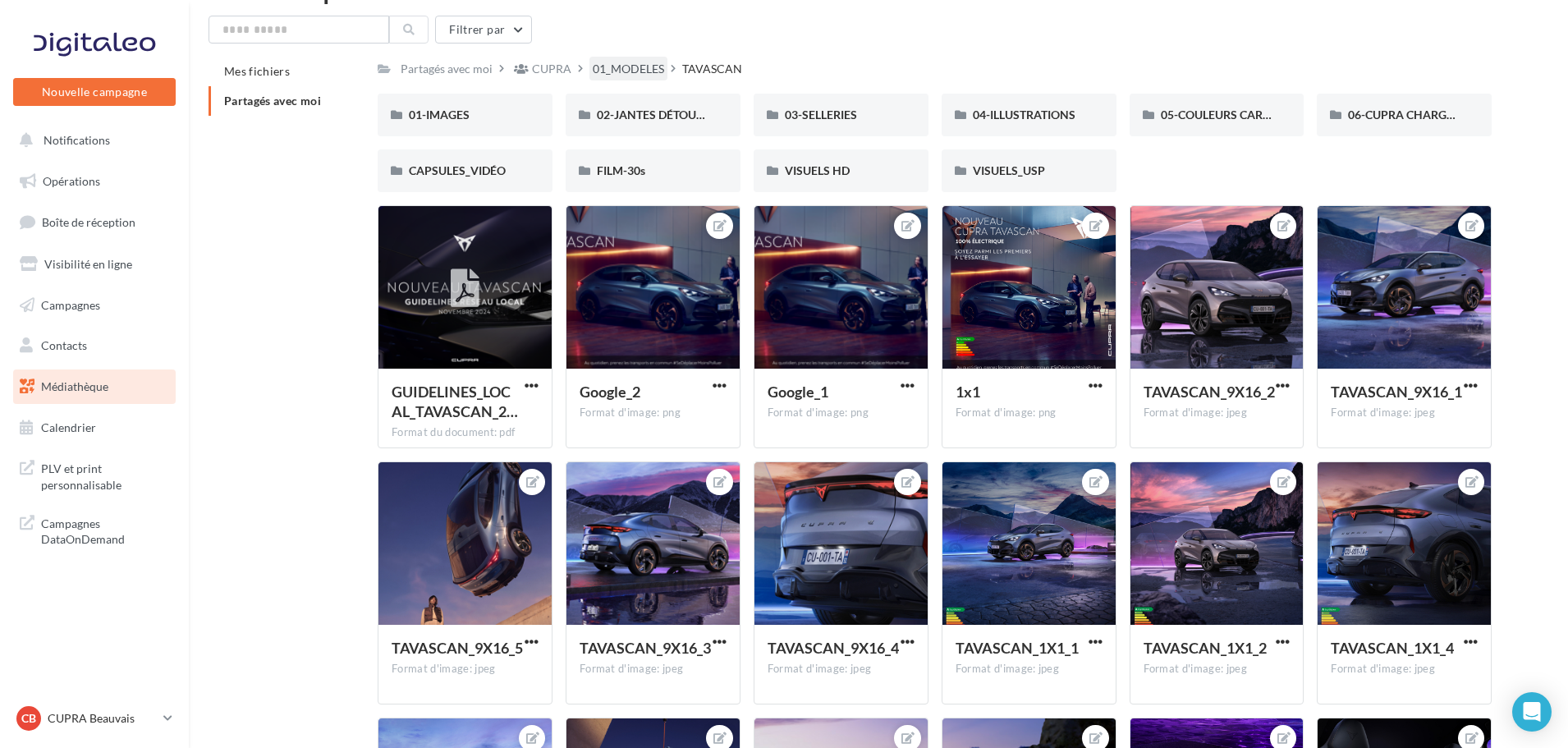
click at [637, 70] on div "01_MODELES" at bounding box center [628, 68] width 72 height 16
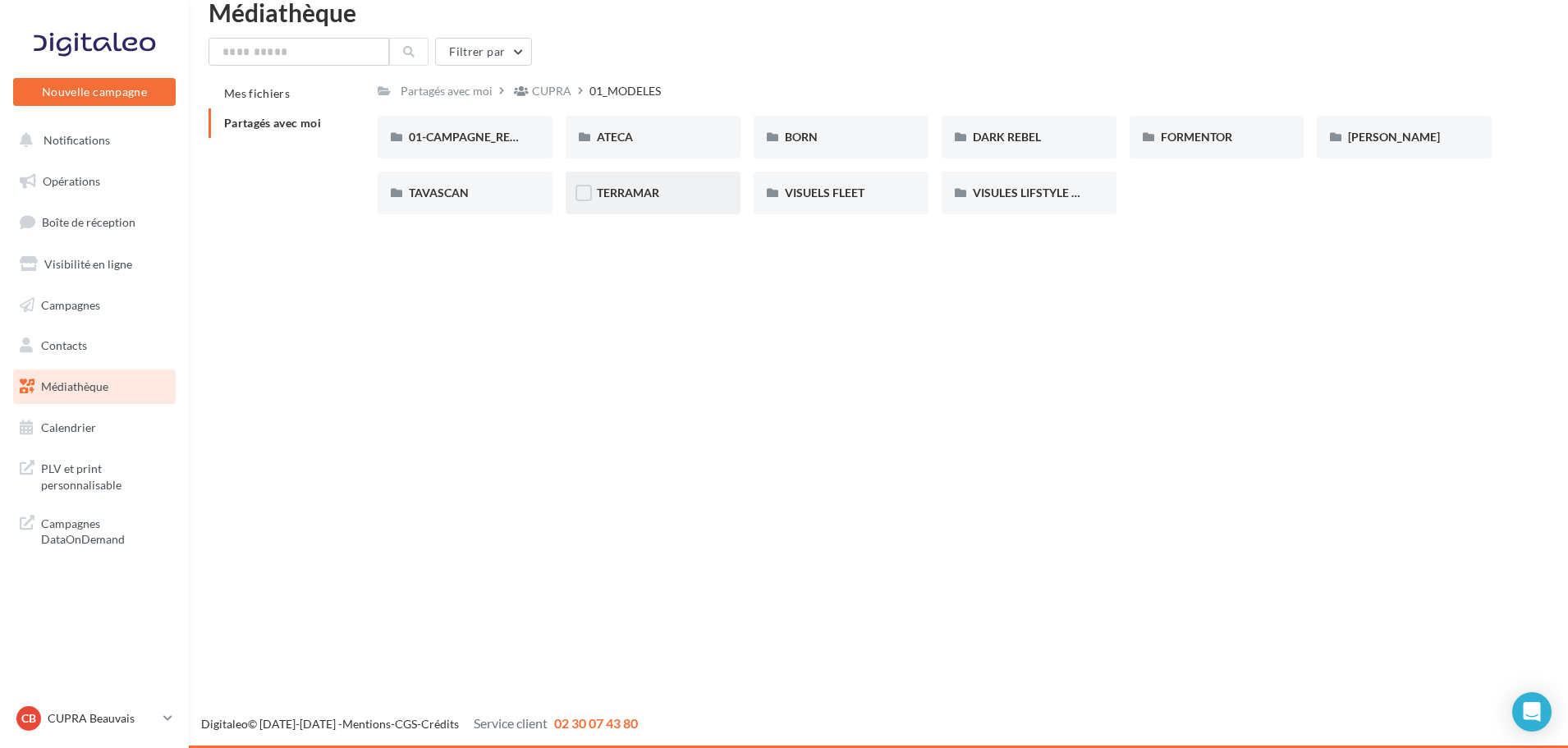
click at [663, 187] on div "TERRAMAR" at bounding box center [653, 193] width 112 height 16
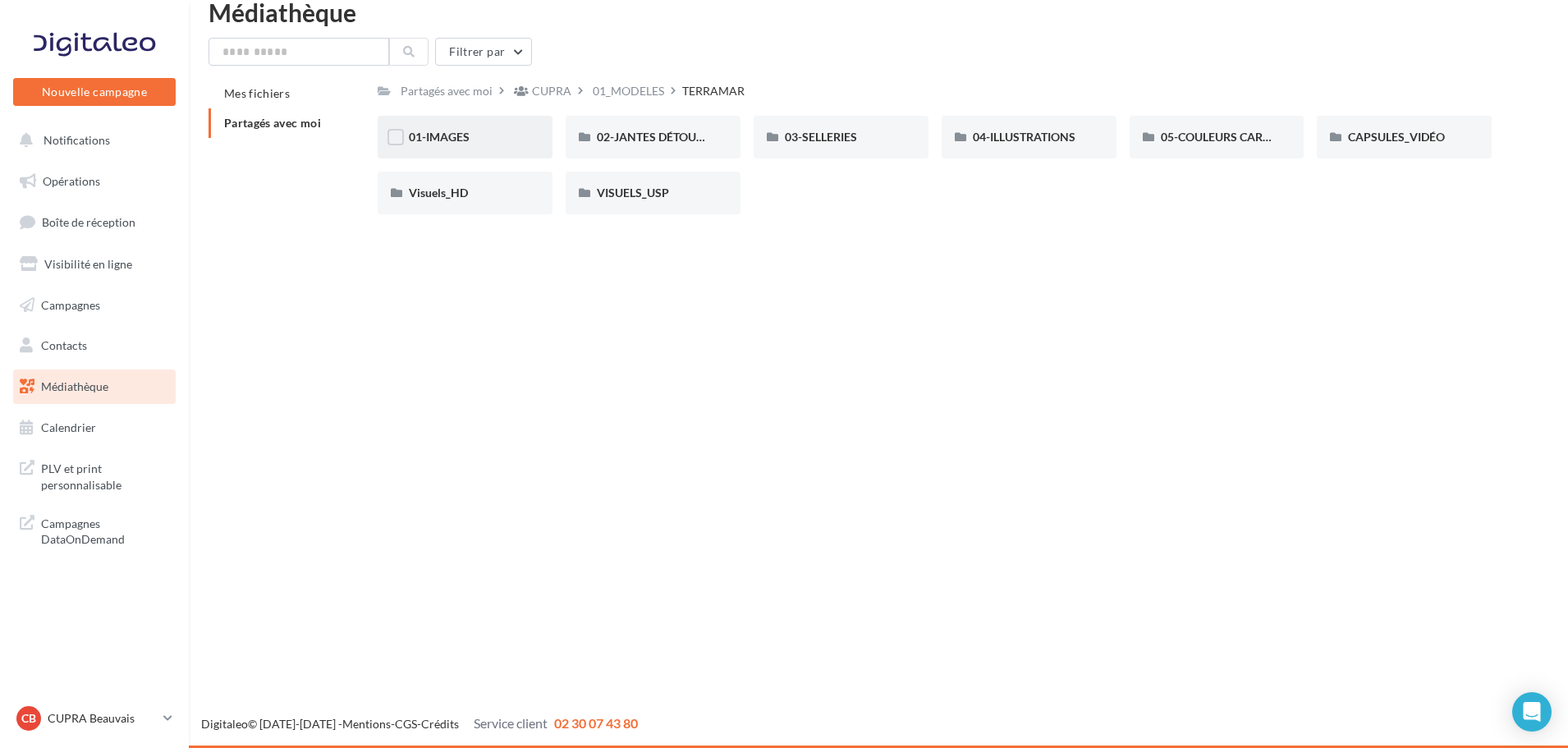
click at [519, 147] on div "01-IMAGES" at bounding box center [465, 137] width 175 height 42
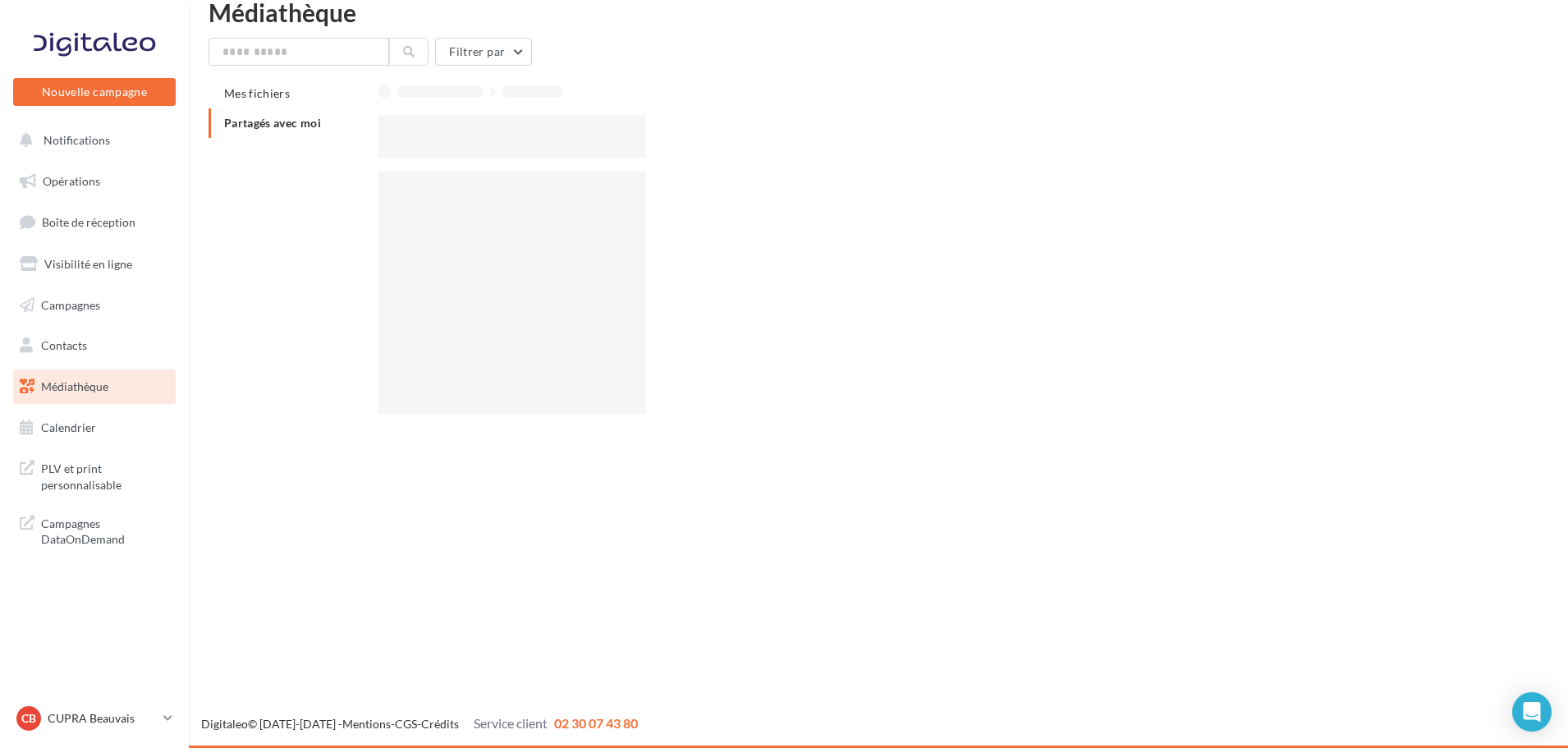
click at [519, 147] on div at bounding box center [512, 136] width 269 height 42
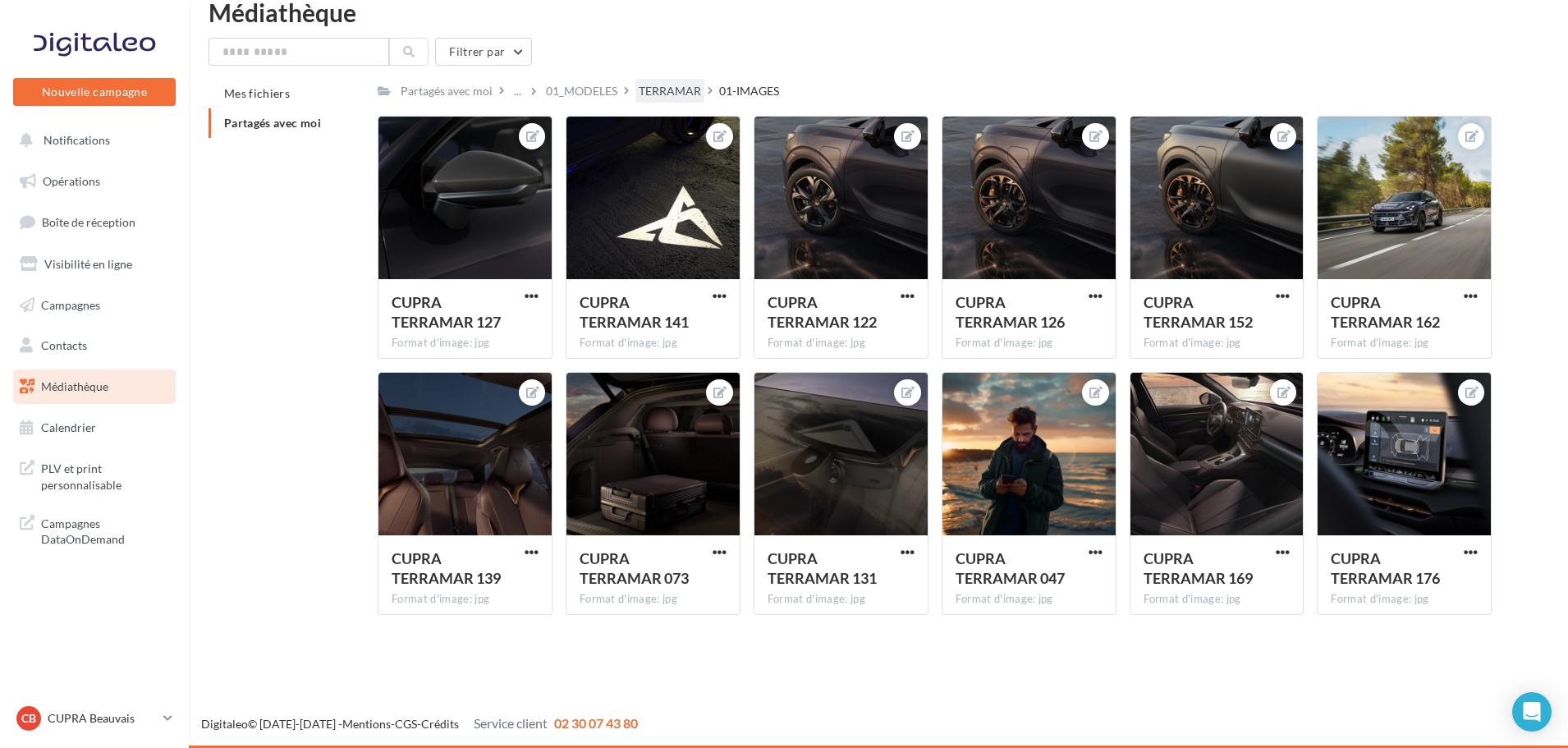
click at [668, 80] on div "TERRAMAR" at bounding box center [670, 91] width 69 height 24
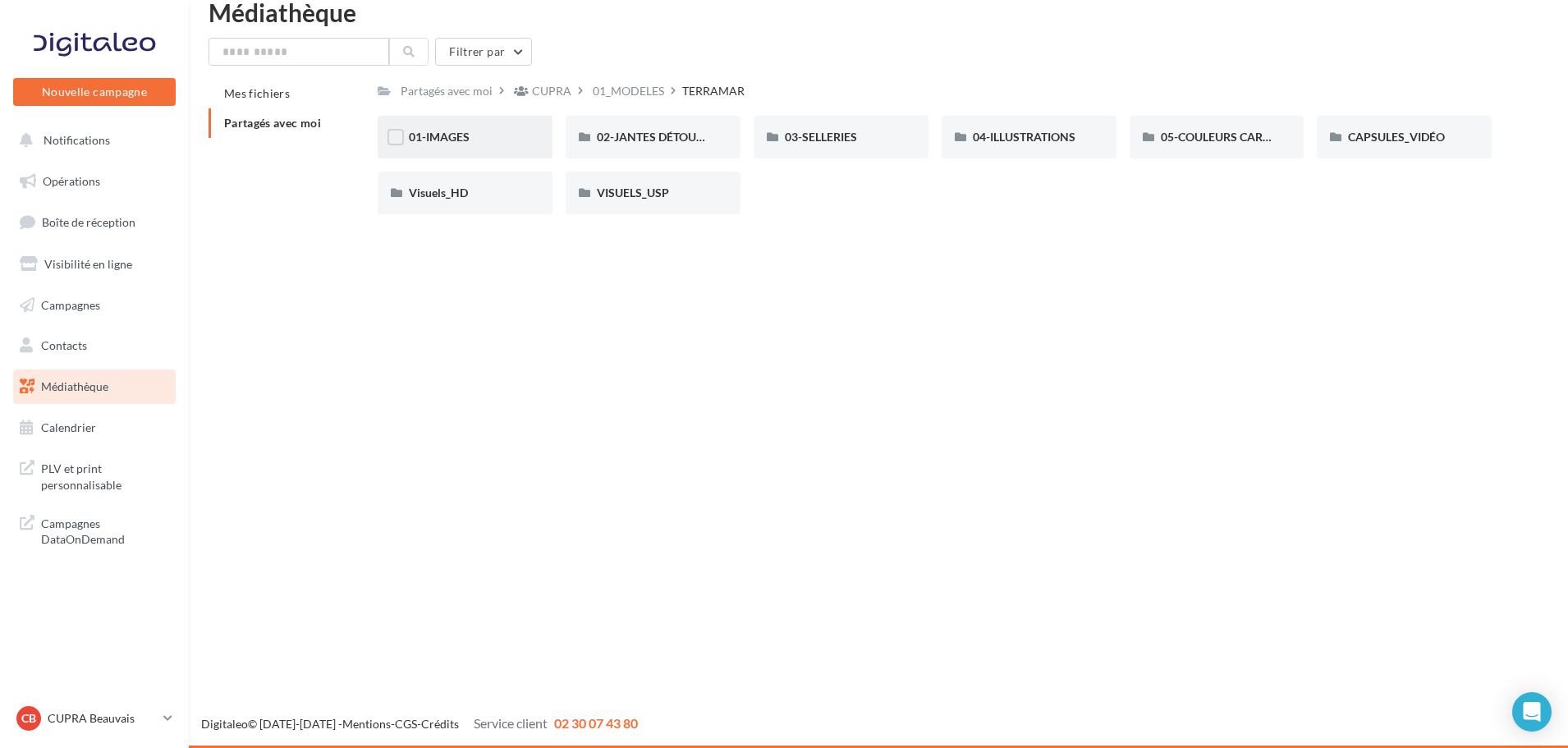
click at [474, 141] on div "01-IMAGES" at bounding box center [465, 137] width 112 height 16
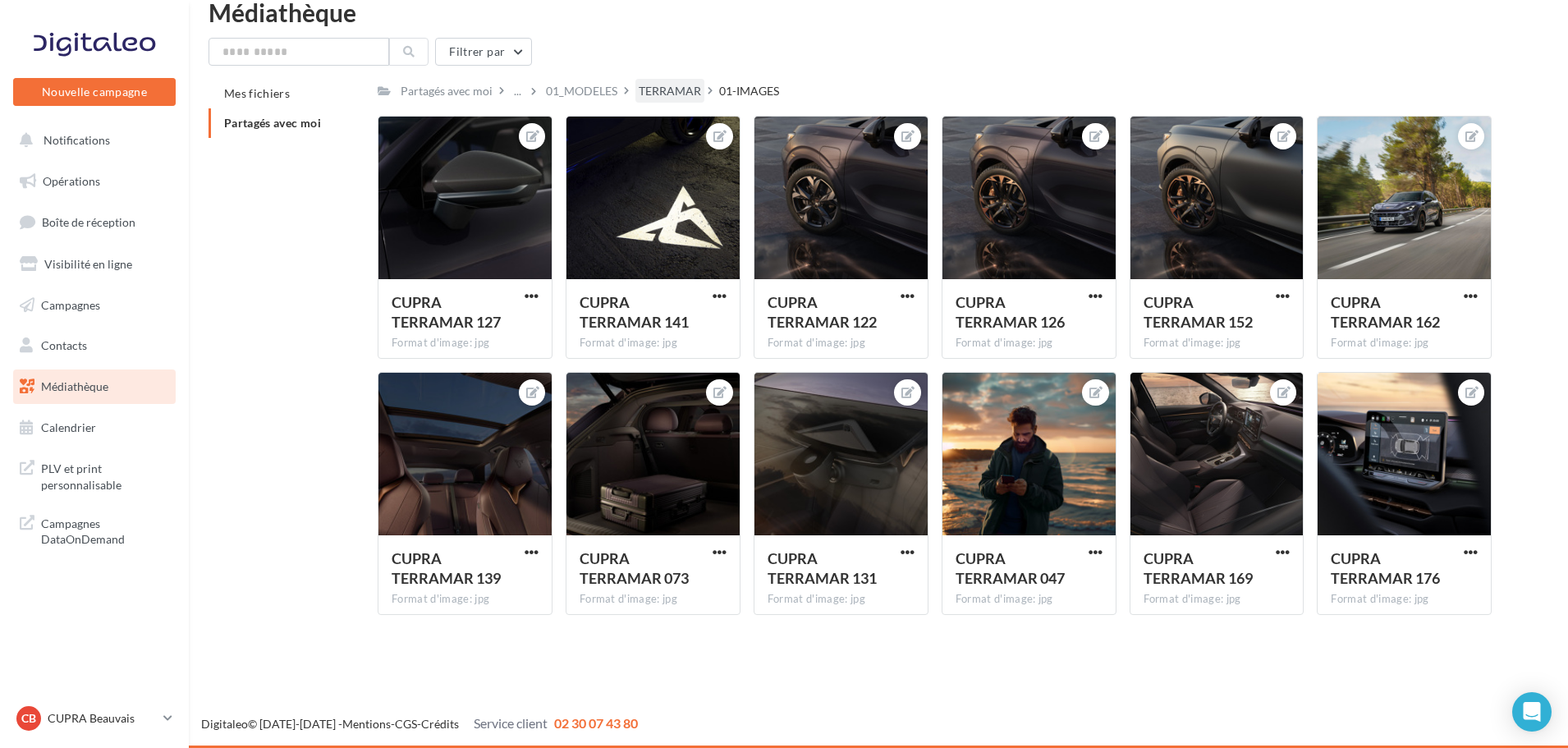
click at [689, 88] on div "TERRAMAR" at bounding box center [670, 91] width 62 height 16
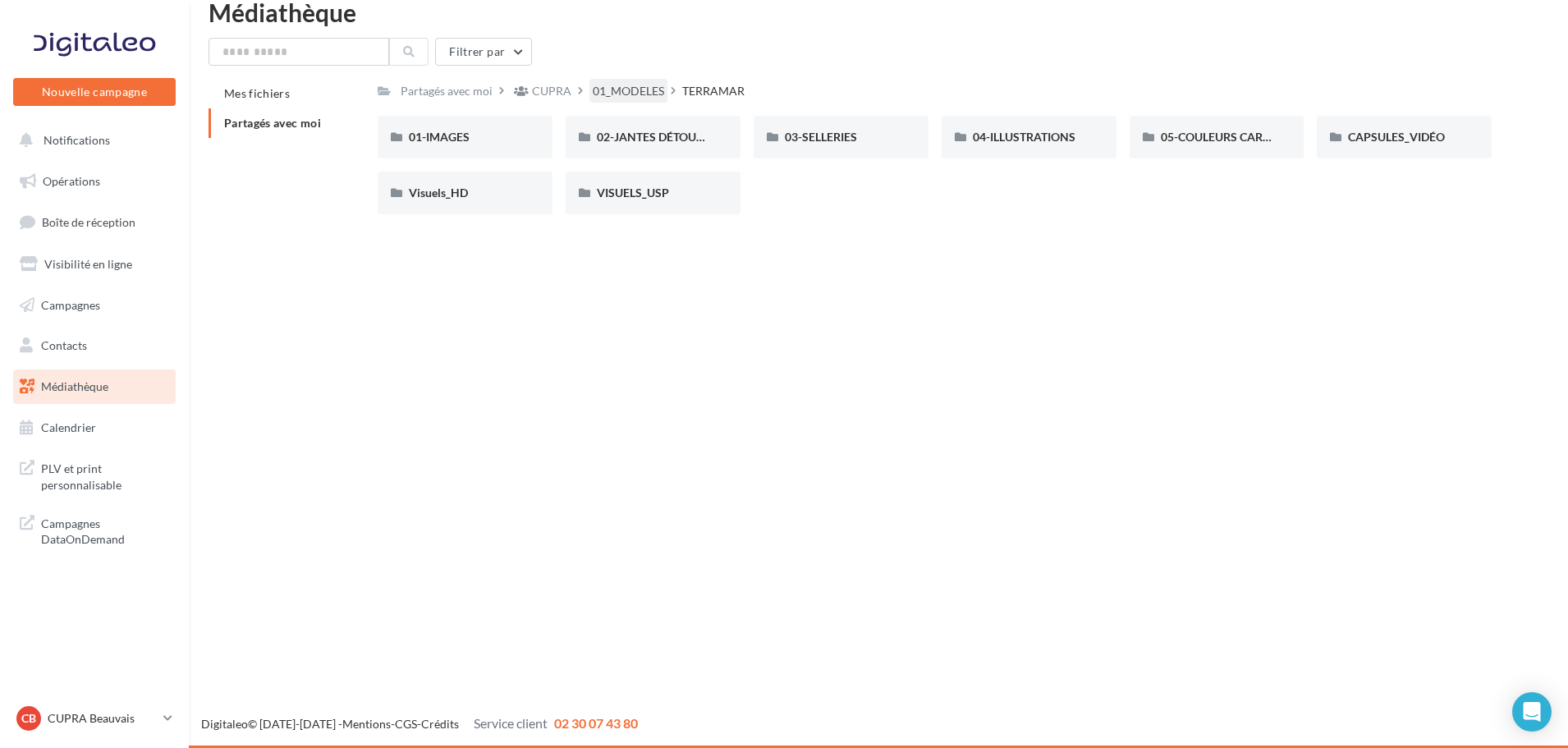
click at [639, 95] on div "01_MODELES" at bounding box center [628, 91] width 72 height 16
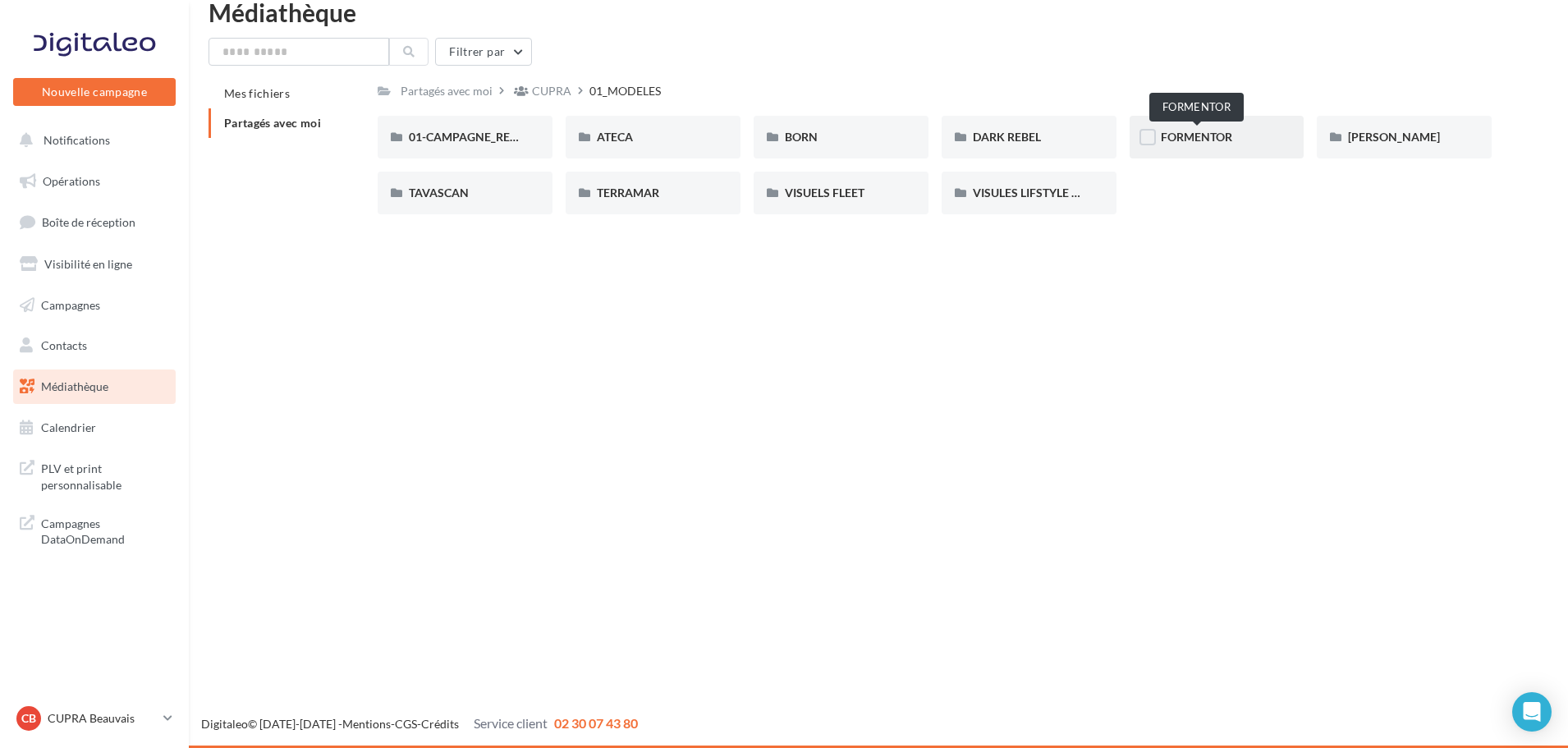
click at [1227, 142] on span "FORMENTOR" at bounding box center [1196, 137] width 72 height 14
click at [477, 129] on div "01-IMAGES" at bounding box center [465, 137] width 112 height 16
